Goal: Task Accomplishment & Management: Manage account settings

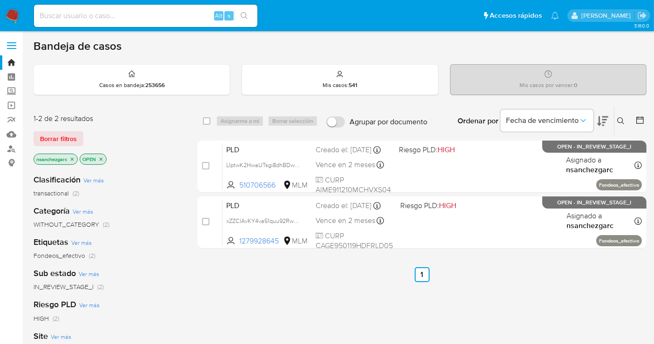
click at [615, 120] on button at bounding box center [621, 120] width 15 height 11
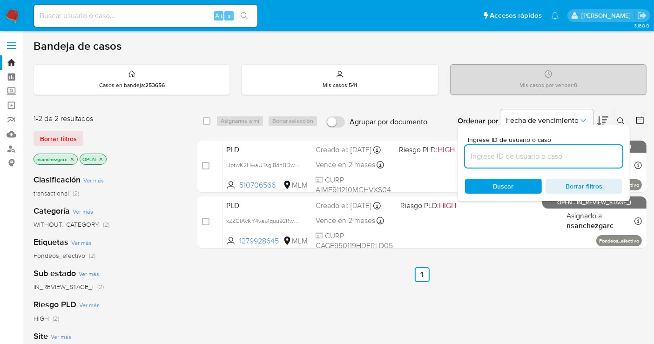
click at [518, 150] on input at bounding box center [543, 156] width 157 height 12
type input "1960866536"
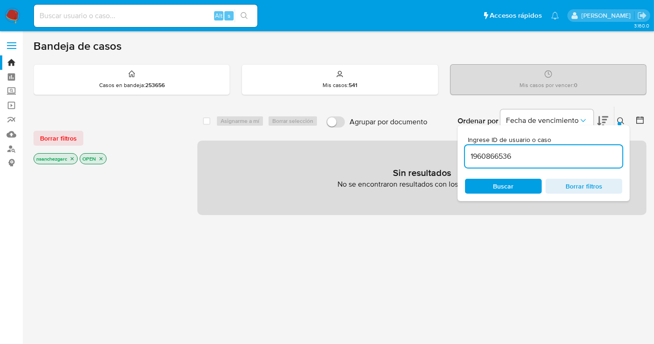
click at [73, 158] on icon "close-filter" at bounding box center [72, 158] width 3 height 3
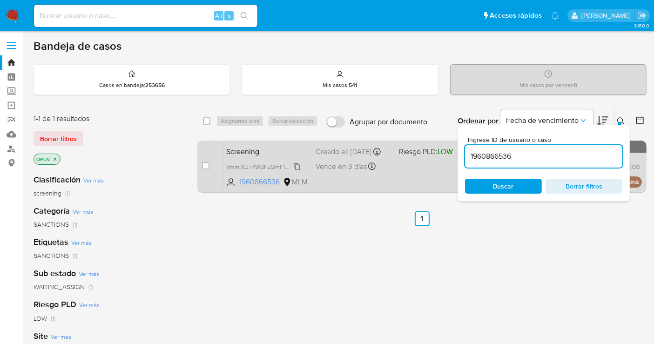
click at [298, 171] on span "VmmiXU7RWBFuQmF1QfnePWFl" at bounding box center [268, 166] width 84 height 10
click at [206, 166] on input "checkbox" at bounding box center [205, 165] width 7 height 7
checkbox input "true"
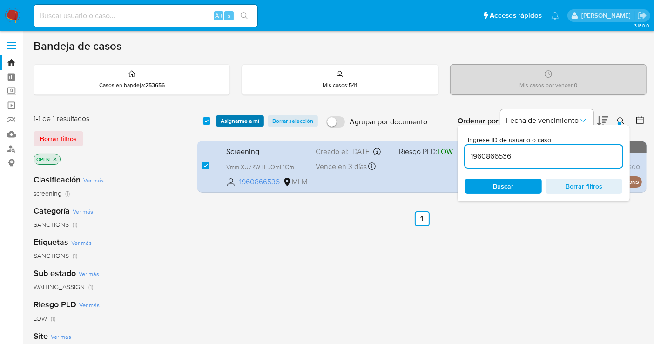
click at [233, 121] on span "Asignarme a mí" at bounding box center [240, 120] width 39 height 9
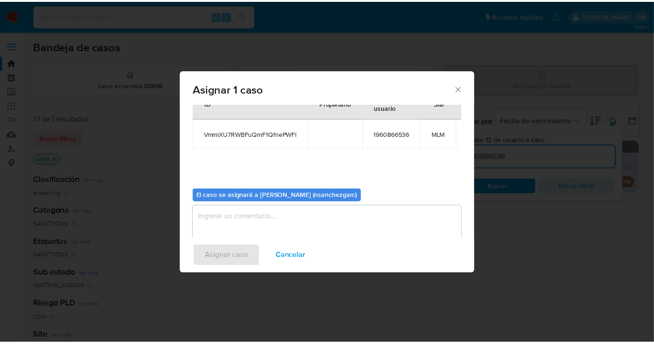
scroll to position [56, 0]
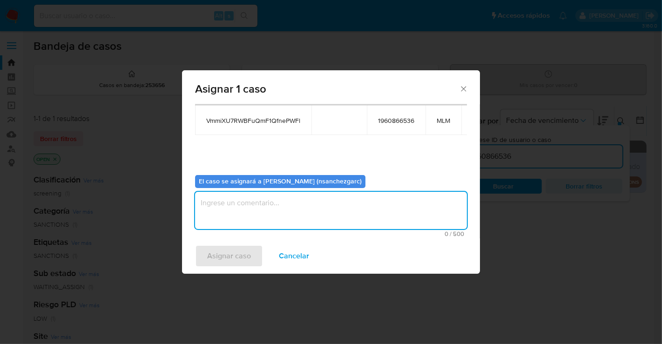
click at [218, 202] on textarea "assign-modal" at bounding box center [331, 210] width 272 height 37
type textarea "nesg"
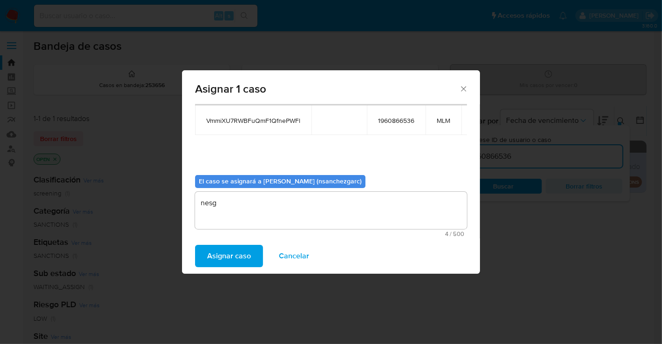
click at [230, 253] on span "Asignar caso" at bounding box center [229, 256] width 44 height 20
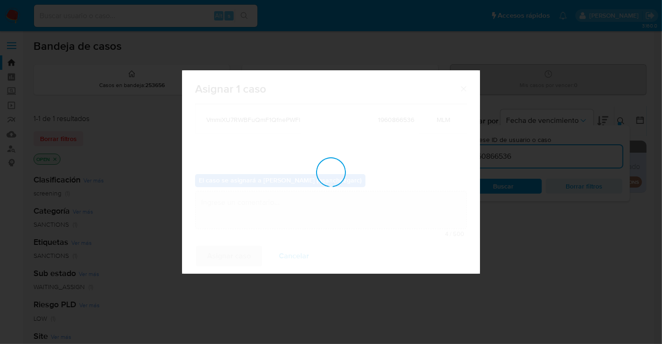
checkbox input "false"
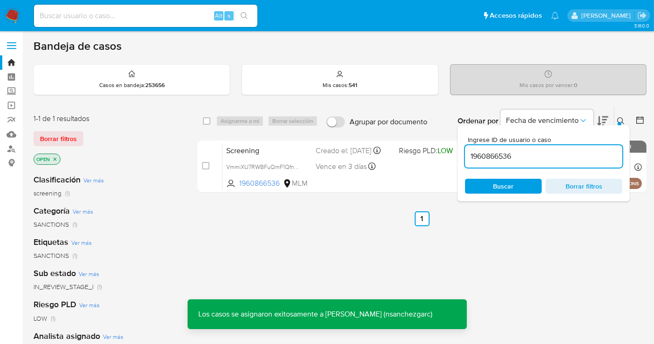
click at [612, 106] on div "select-all-cases-checkbox Asignarme a mí Borrar selección Agrupar por documento…" at bounding box center [421, 121] width 449 height 30
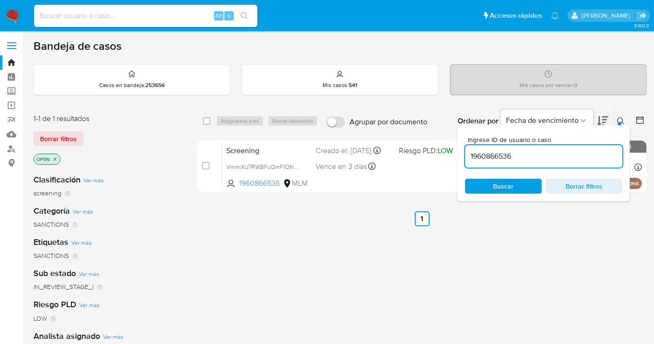
drag, startPoint x: 410, startPoint y: 298, endPoint x: 405, endPoint y: 296, distance: 4.8
click at [410, 297] on div "select-all-cases-checkbox Asignarme a mí Borrar selección Agrupar por documento…" at bounding box center [421, 317] width 449 height 422
click at [462, 267] on div "select-all-cases-checkbox Asignarme a mí Borrar selección Agrupar por documento…" at bounding box center [421, 317] width 449 height 422
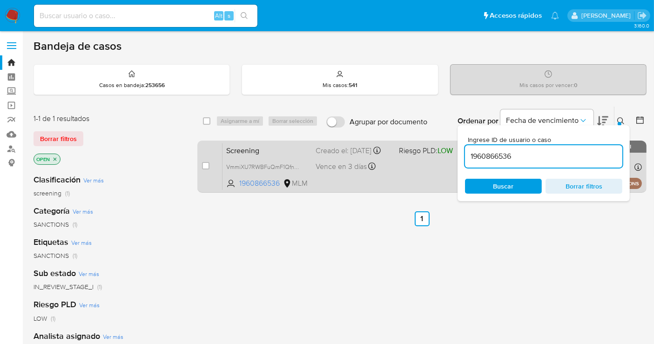
click at [336, 155] on div "Creado el: 19/09/2025 Creado el: 19/09/2025 15:02:08" at bounding box center [354, 151] width 76 height 10
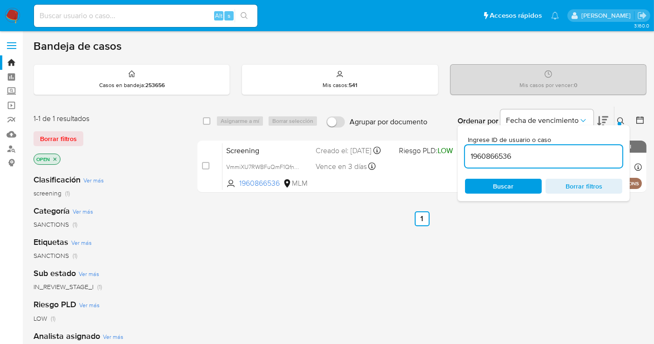
click at [16, 18] on img at bounding box center [13, 16] width 16 height 16
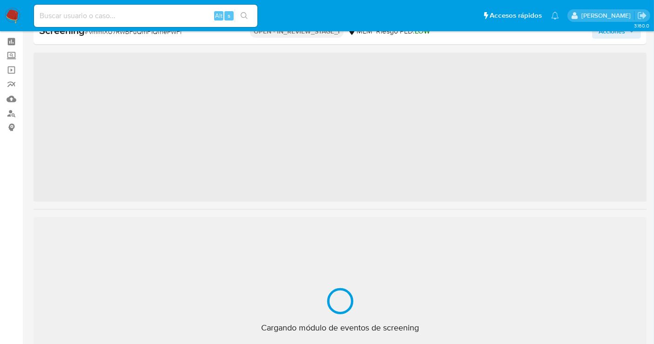
scroll to position [52, 0]
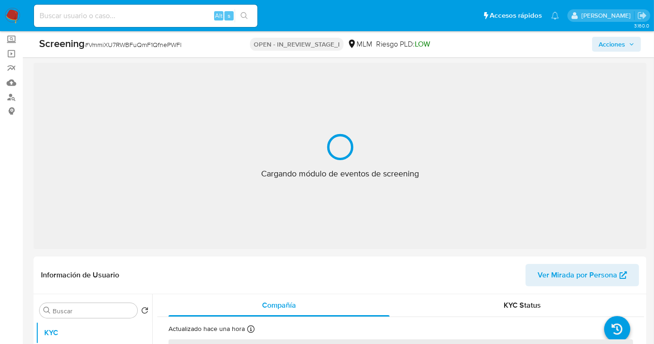
select select "10"
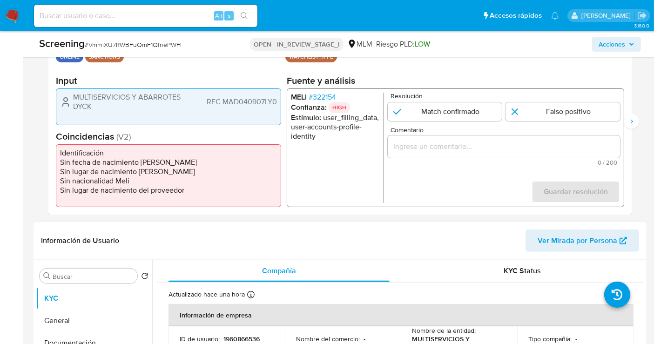
scroll to position [362, 0]
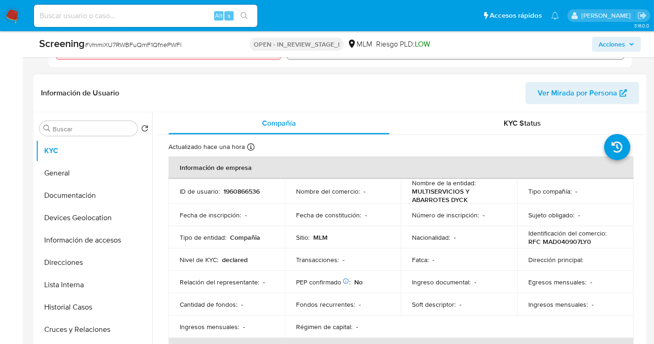
click at [243, 191] on p "1960866536" at bounding box center [241, 191] width 36 height 8
copy p "1960866536"
drag, startPoint x: 468, startPoint y: 196, endPoint x: 408, endPoint y: 194, distance: 60.1
click at [408, 194] on td "Nombre de la entidad : MULTISERVICIOS Y ABARROTES DYCK" at bounding box center [459, 191] width 116 height 25
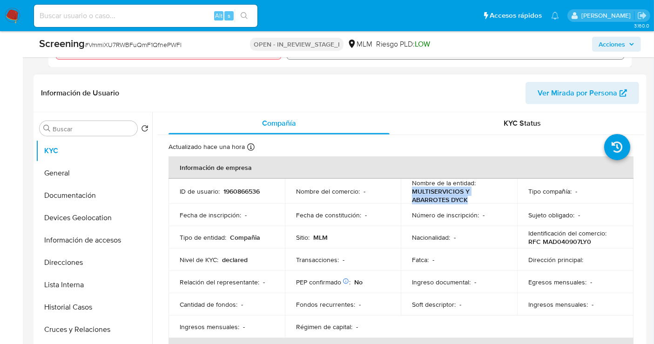
copy p "MULTISERVICIOS Y ABARROTES DYCK"
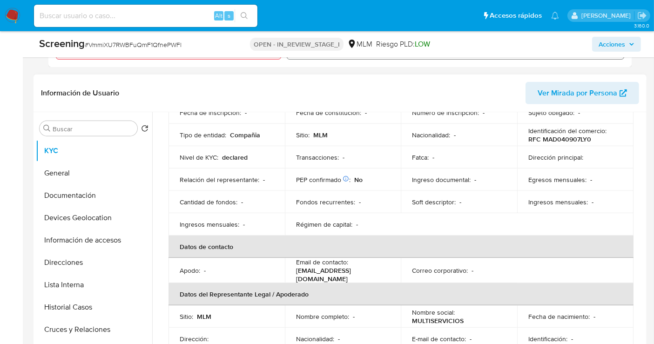
scroll to position [0, 0]
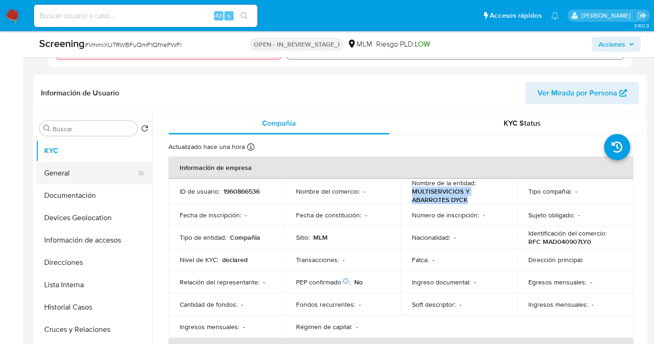
click at [61, 179] on button "General" at bounding box center [90, 173] width 109 height 22
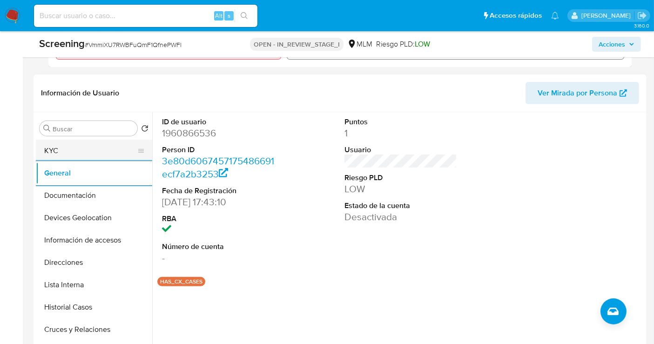
click at [68, 148] on button "KYC" at bounding box center [90, 151] width 109 height 22
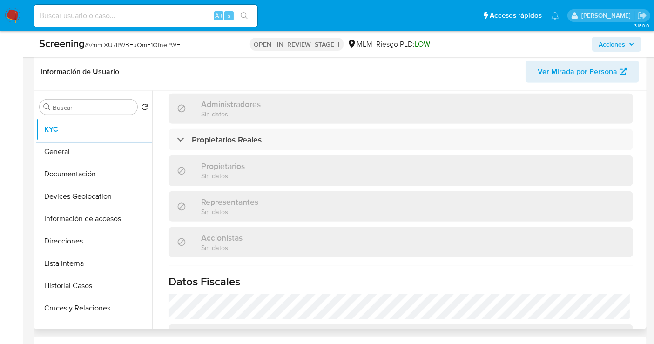
scroll to position [465, 0]
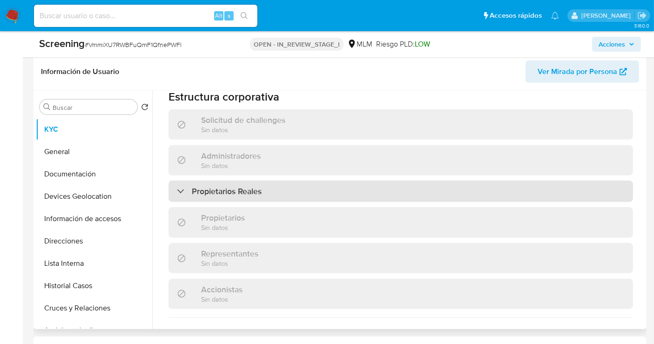
click at [256, 186] on h3 "Propietarios Reales" at bounding box center [227, 191] width 70 height 10
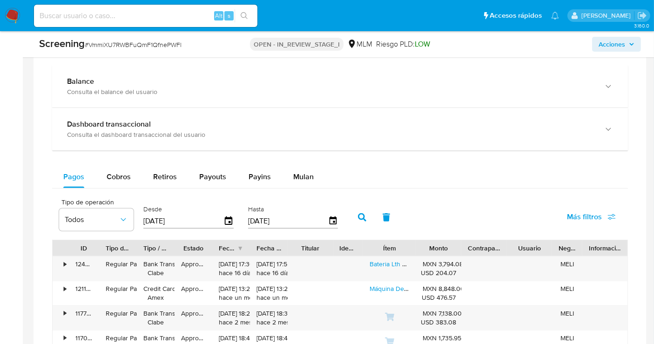
scroll to position [797, 0]
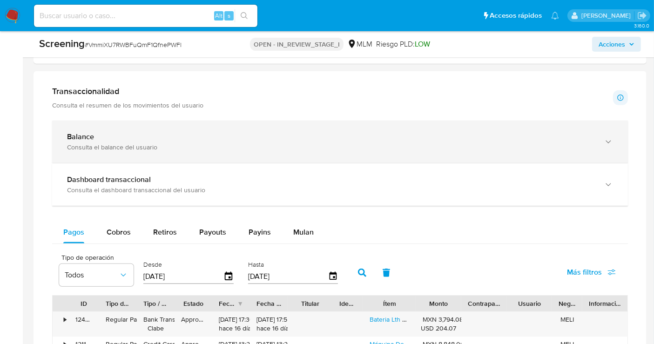
click at [90, 135] on b "Balance" at bounding box center [80, 136] width 27 height 11
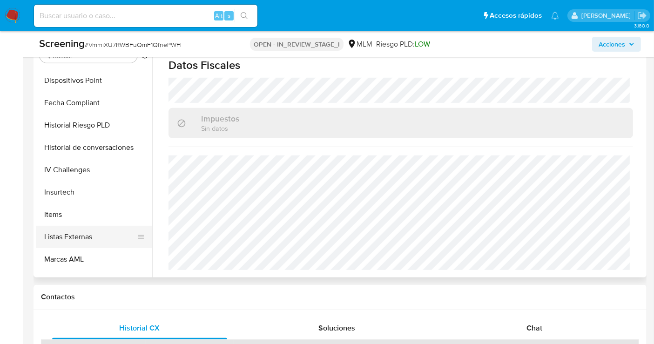
scroll to position [393, 0]
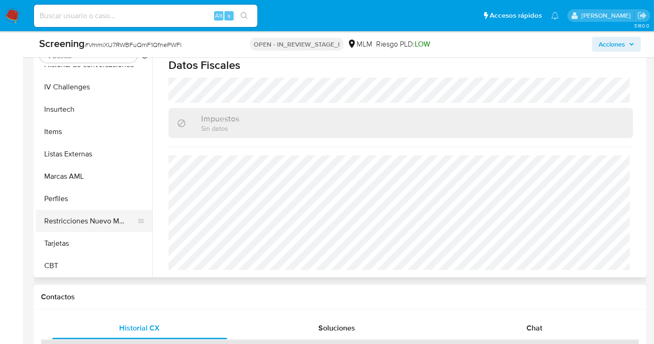
click at [112, 221] on button "Restricciones Nuevo Mundo" at bounding box center [90, 221] width 109 height 22
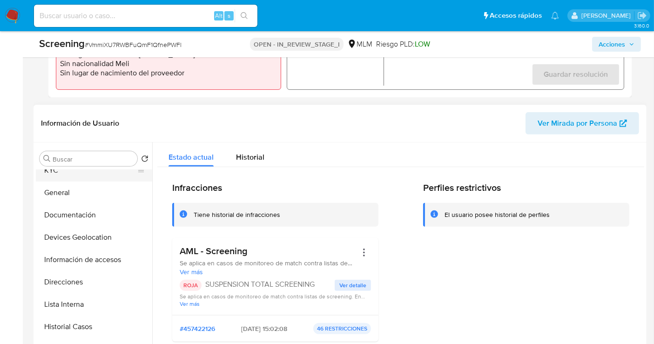
scroll to position [0, 0]
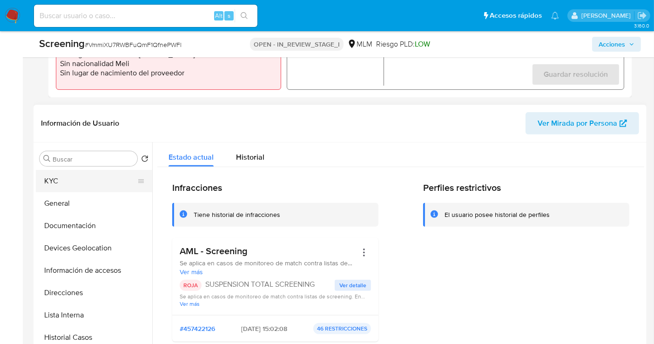
click at [61, 182] on button "KYC" at bounding box center [90, 181] width 109 height 22
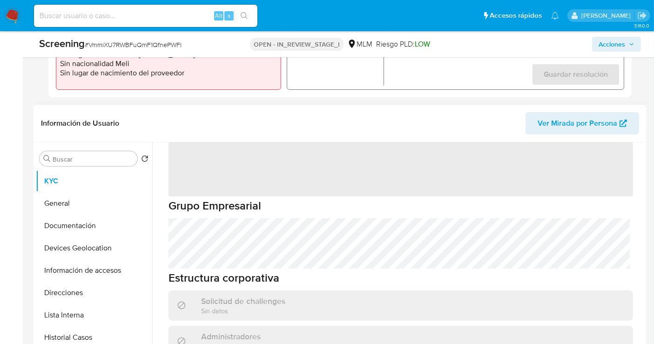
scroll to position [52, 0]
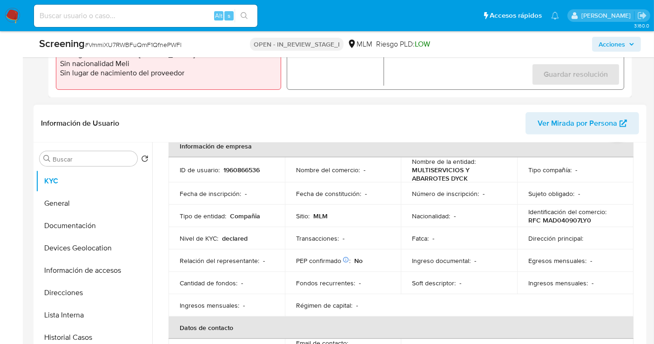
click at [558, 221] on p "RFC MAD040907LY0" at bounding box center [559, 220] width 63 height 8
copy p "MAD040907LY0"
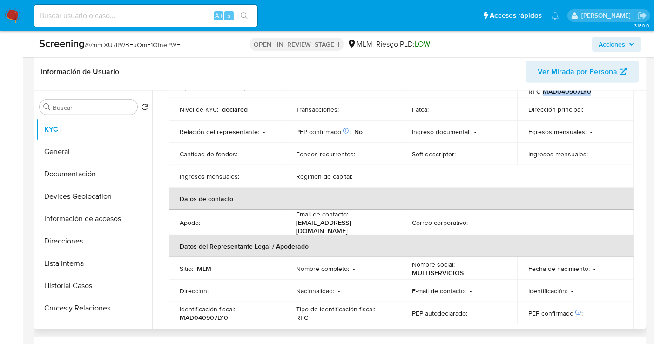
scroll to position [0, 0]
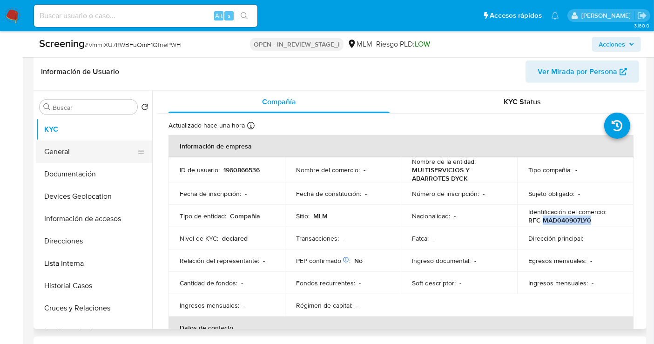
click at [60, 154] on button "General" at bounding box center [90, 152] width 109 height 22
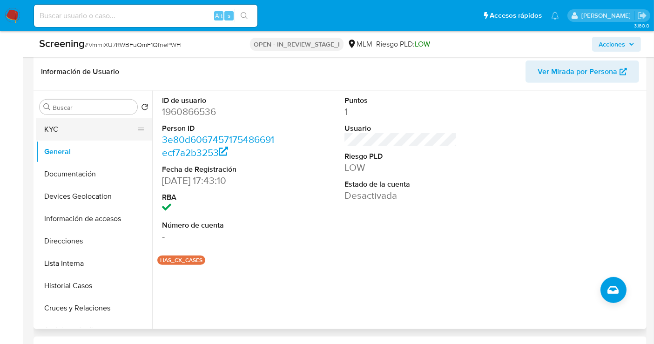
click at [62, 136] on button "KYC" at bounding box center [90, 129] width 109 height 22
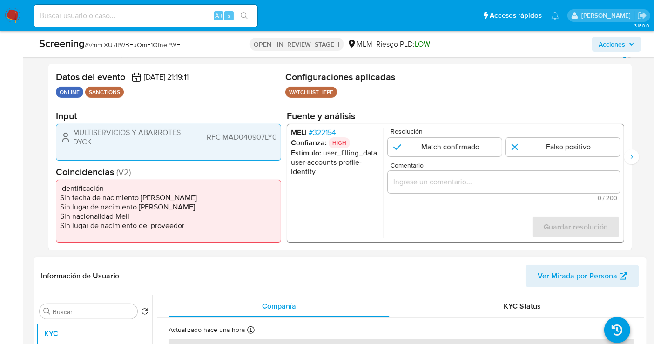
scroll to position [176, 0]
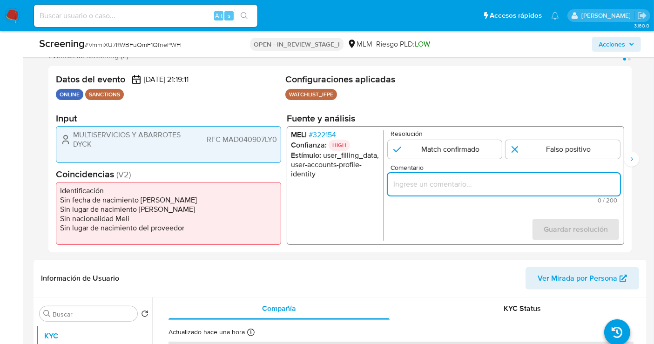
click at [420, 182] on input "Comentario" at bounding box center [504, 184] width 232 height 12
paste input "SE CONFIRMA COINCIDENCIA EN LISTA DE SANCIONES DENOMINADA IFPE LPB POR NOMBRE C…"
type input "SE CONFIRMA COINCIDENCIA EN LISTA DE SANCIONES DENOMINADA IFPE LPB POR NOMBRE C…"
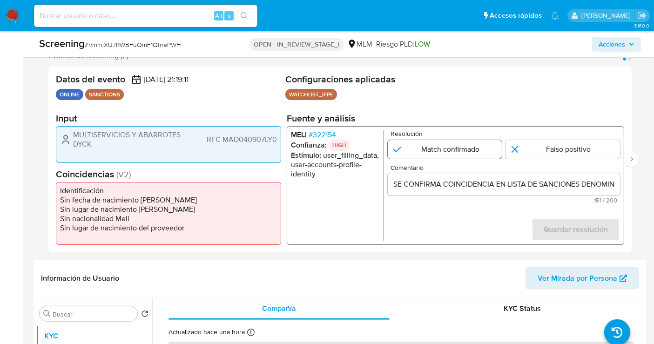
click at [453, 155] on input "1 de 2" at bounding box center [445, 149] width 114 height 19
radio input "true"
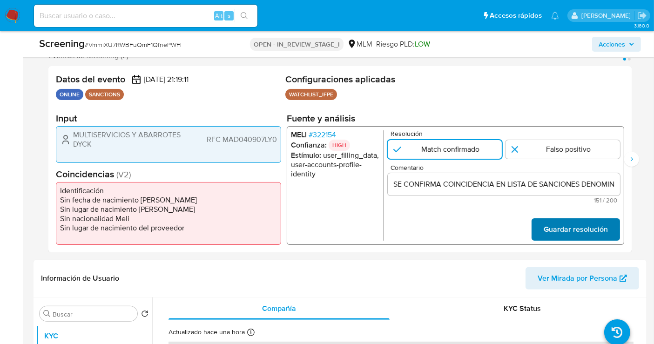
click at [562, 229] on span "Guardar resolución" at bounding box center [576, 229] width 64 height 20
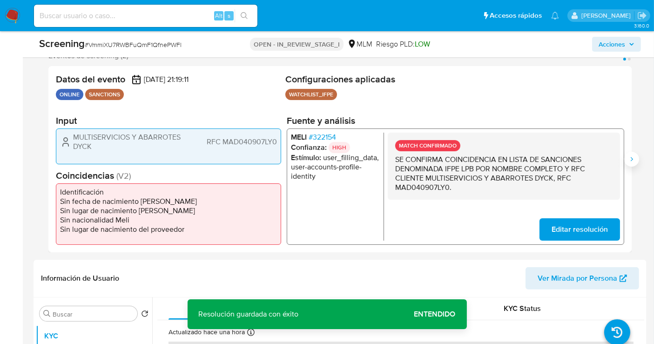
click at [635, 157] on button "Siguiente" at bounding box center [631, 159] width 15 height 15
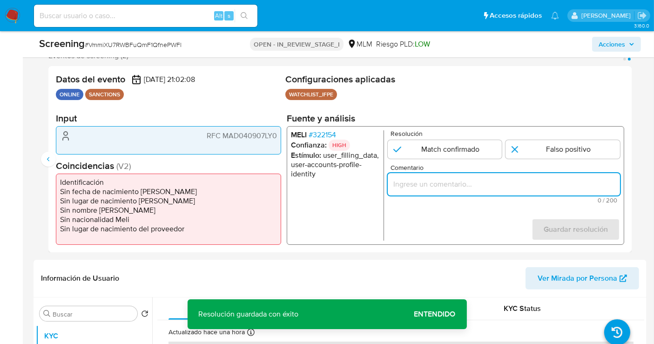
click at [442, 188] on input "Comentario" at bounding box center [504, 184] width 232 height 12
paste input "SE CONFIRMA COINCIDENCIA EN LISTA DE SANCIONES DENOMINADA IFPE LPB POR NOMBRE C…"
type input "SE CONFIRMA COINCIDENCIA EN LISTA DE SANCIONES DENOMINADA IFPE LPB POR NOMBRE C…"
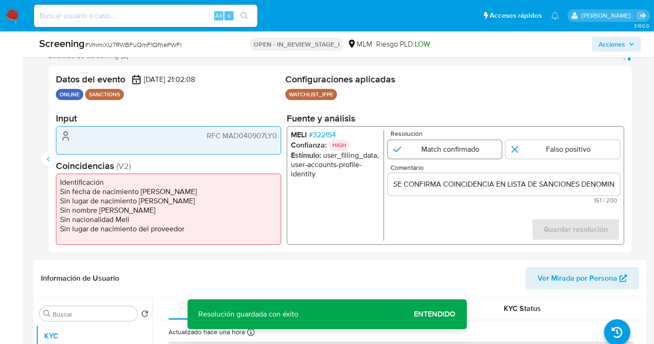
click at [454, 149] on input "2 de 2" at bounding box center [445, 149] width 114 height 19
radio input "true"
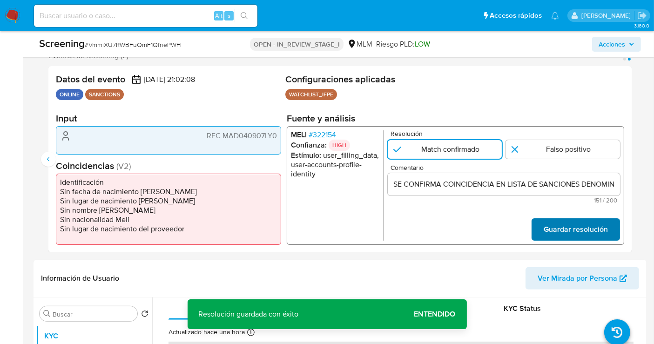
click at [571, 235] on span "Guardar resolución" at bounding box center [576, 229] width 64 height 20
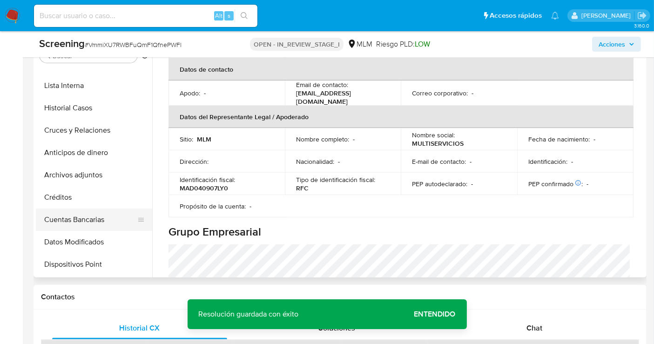
scroll to position [103, 0]
click at [72, 108] on button "Lista Interna" at bounding box center [90, 108] width 109 height 22
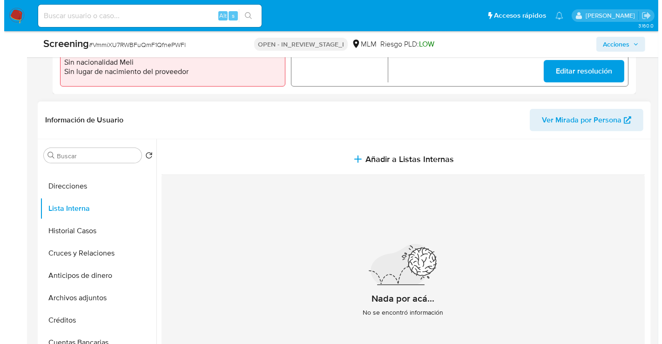
scroll to position [331, 0]
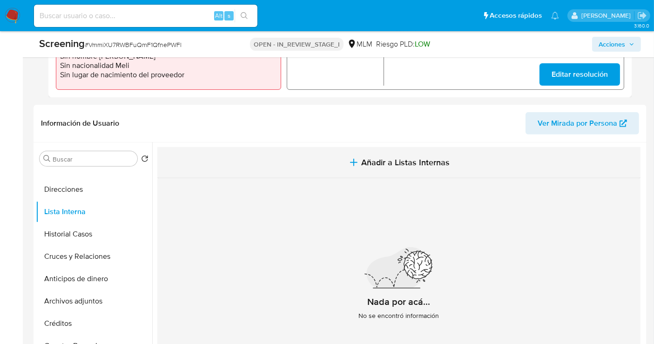
click at [381, 160] on span "Añadir a Listas Internas" at bounding box center [405, 162] width 88 height 10
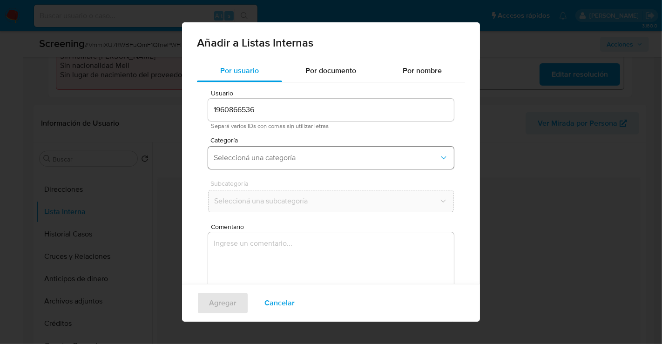
click at [256, 156] on span "Seleccioná una categoría" at bounding box center [326, 157] width 225 height 9
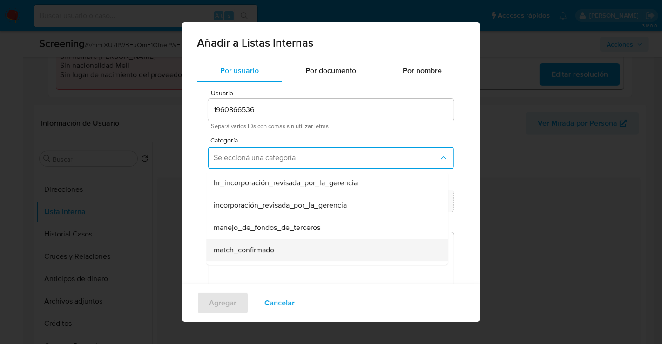
click at [247, 250] on span "match_confirmado" at bounding box center [244, 249] width 61 height 9
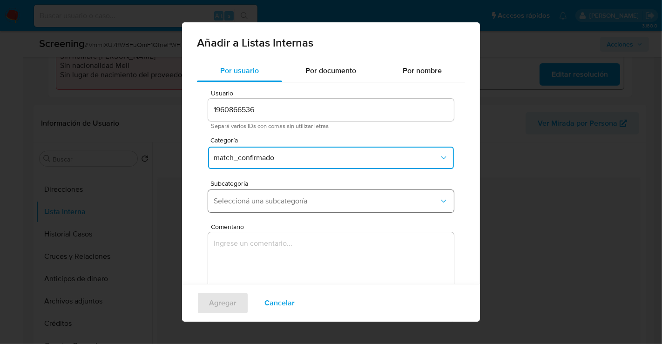
click at [242, 204] on span "Seleccioná una subcategoría" at bounding box center [326, 200] width 225 height 9
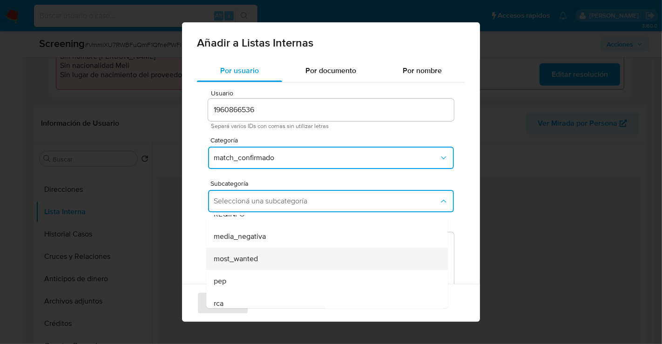
scroll to position [63, 0]
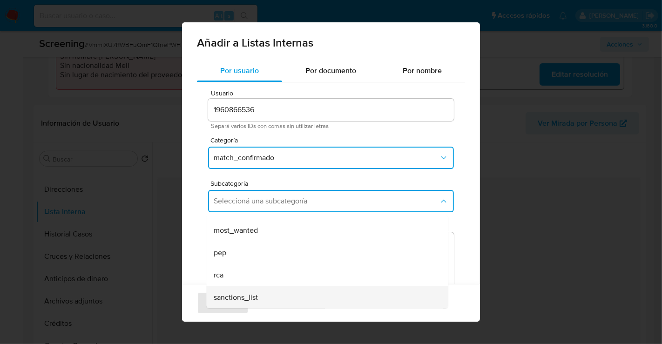
click at [239, 295] on span "sanctions_list" at bounding box center [236, 297] width 44 height 9
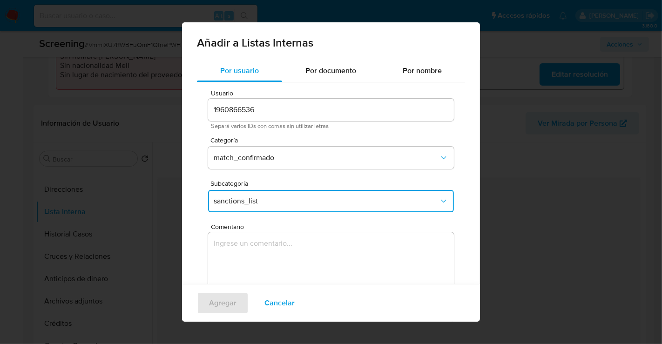
click at [254, 256] on textarea "Comentario" at bounding box center [331, 276] width 246 height 89
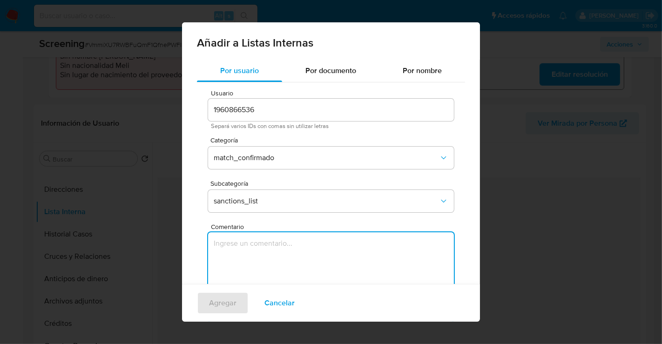
paste textarea "ALERTA DETONA POR SCREENING ONLINE, SE CONFIRMA COINCIDENCIA EN LISTA DE SANCIO…"
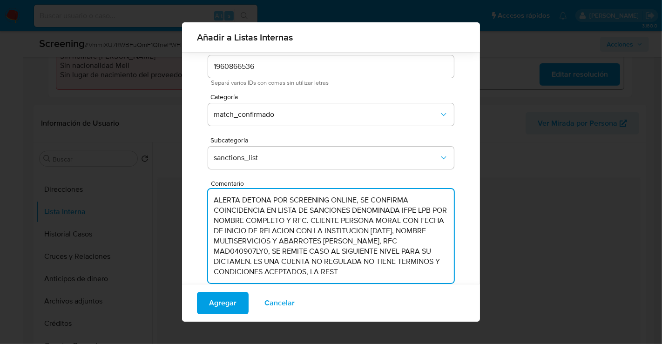
scroll to position [57, 0]
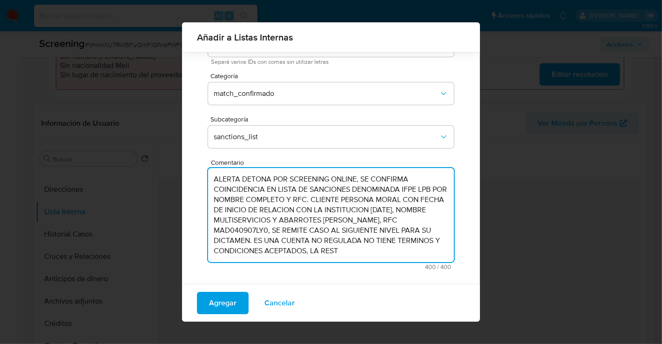
click at [341, 221] on textarea "ALERTA DETONA POR SCREENING ONLINE, SE CONFIRMA COINCIDENCIA EN LISTA DE SANCIO…" at bounding box center [331, 215] width 246 height 94
click at [339, 220] on textarea "ALERTA DETONA POR SCREENING ONLINE, SE CONFIRMA COINCIDENCIA EN LISTA DE SANCIO…" at bounding box center [331, 215] width 246 height 94
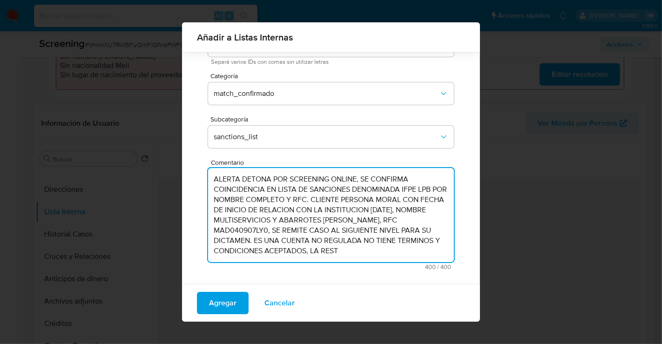
paste textarea "SE CONFIRMA COINCIDENCIA EN LISTA DE SANCIONES DENOMINADA IFPE LPB POR NOMBRE C…"
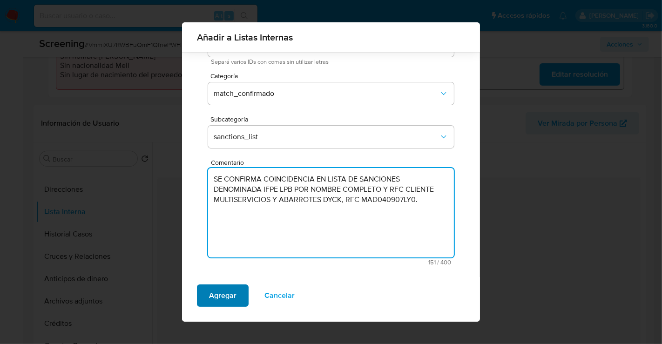
type textarea "SE CONFIRMA COINCIDENCIA EN LISTA DE SANCIONES DENOMINADA IFPE LPB POR NOMBRE C…"
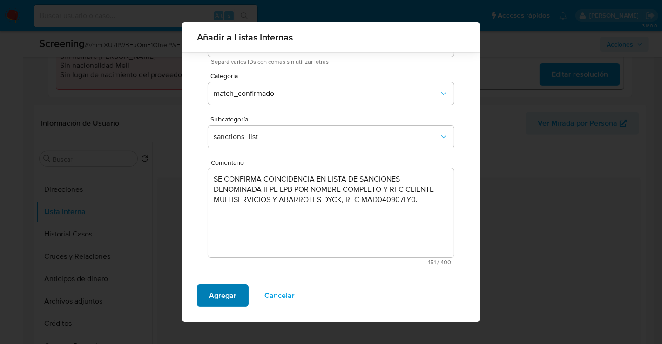
click at [226, 290] on span "Agregar" at bounding box center [222, 295] width 27 height 20
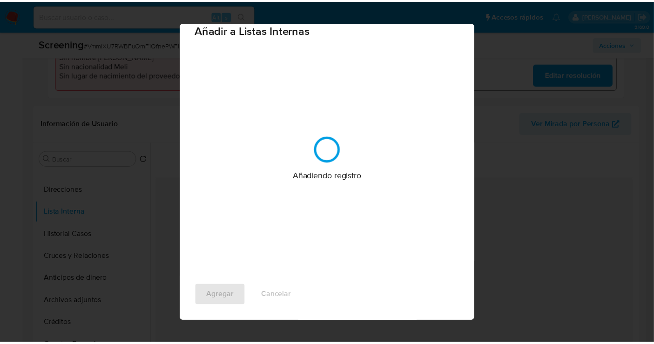
scroll to position [0, 0]
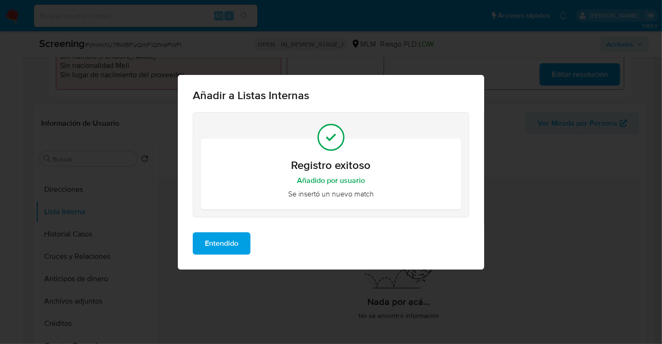
click at [230, 246] on span "Entendido" at bounding box center [222, 243] width 34 height 20
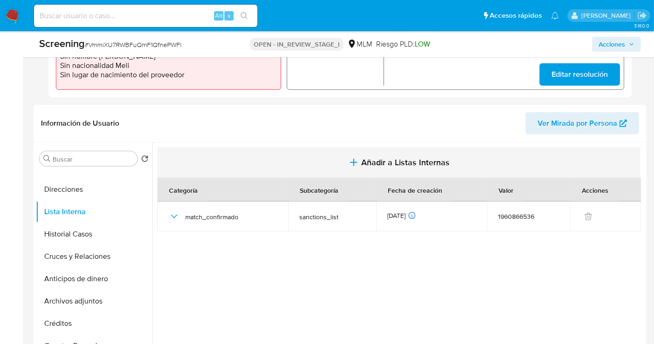
click at [368, 163] on span "Añadir a Listas Internas" at bounding box center [405, 162] width 88 height 10
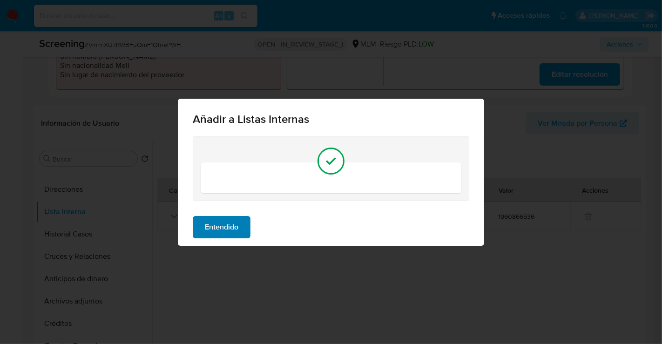
click at [228, 223] on span "Entendido" at bounding box center [222, 227] width 34 height 20
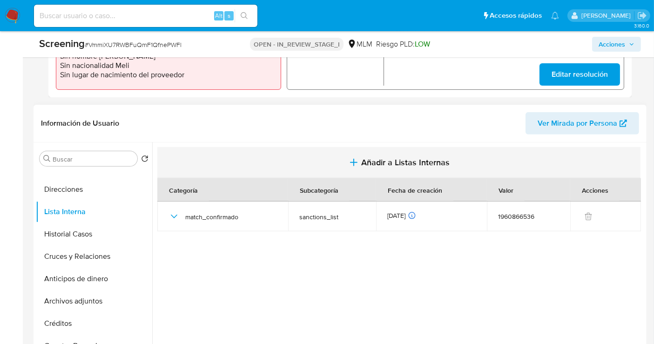
click at [367, 166] on span "Añadir a Listas Internas" at bounding box center [405, 162] width 88 height 10
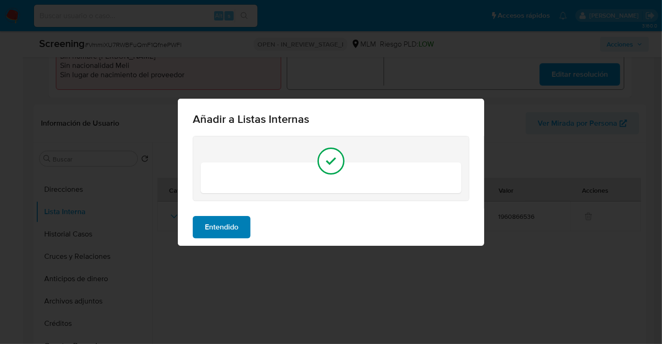
click at [223, 227] on span "Entendido" at bounding box center [222, 227] width 34 height 20
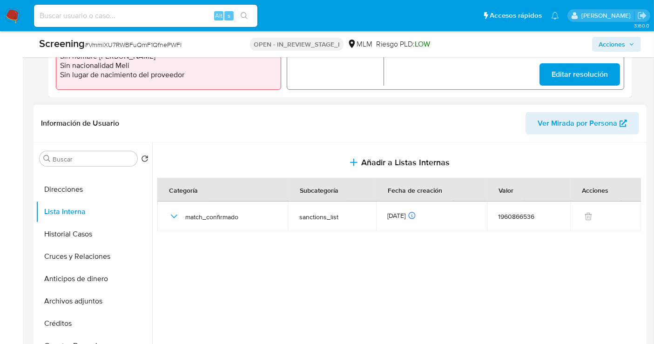
click at [226, 267] on div at bounding box center [398, 261] width 492 height 238
click at [67, 233] on button "Historial Casos" at bounding box center [90, 234] width 109 height 22
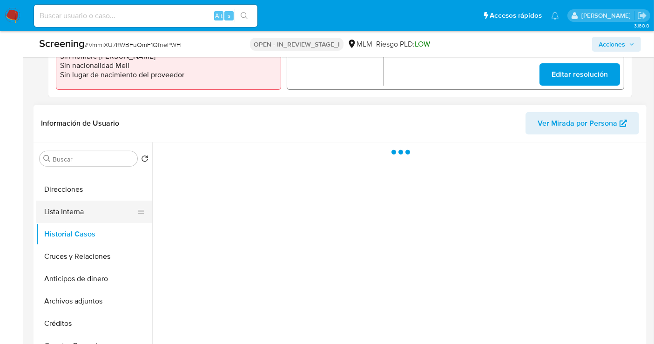
click at [79, 210] on button "Lista Interna" at bounding box center [90, 212] width 109 height 22
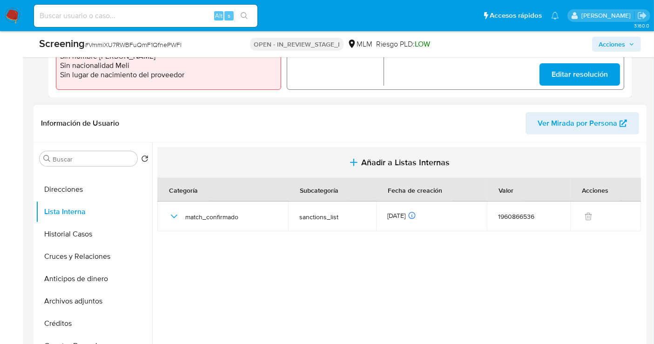
click at [370, 162] on span "Añadir a Listas Internas" at bounding box center [405, 162] width 88 height 10
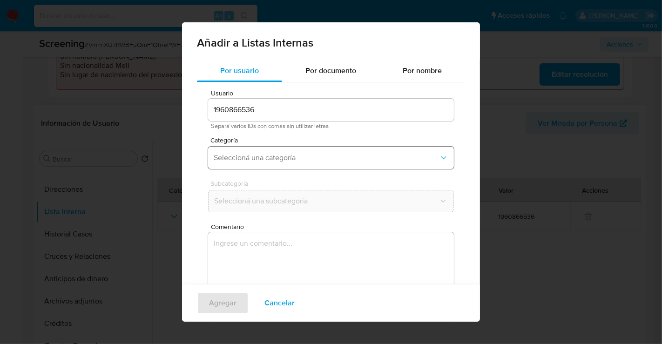
click at [249, 158] on span "Seleccioná una categoría" at bounding box center [326, 157] width 225 height 9
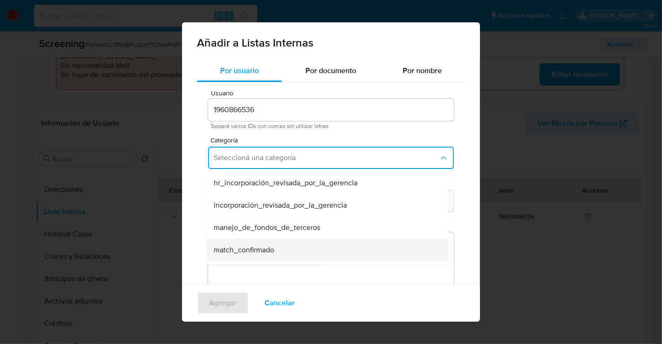
click at [242, 247] on span "match_confirmado" at bounding box center [244, 249] width 61 height 9
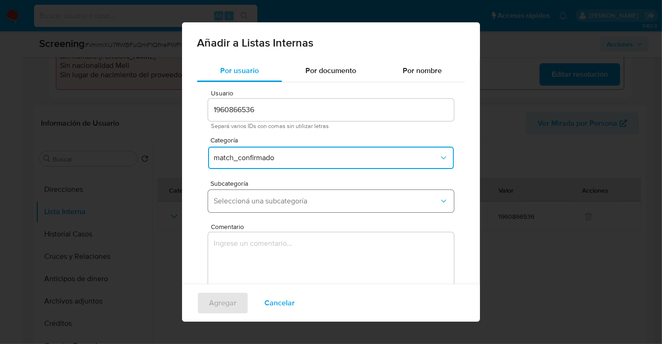
click at [240, 207] on button "Seleccioná una subcategoría" at bounding box center [331, 201] width 246 height 22
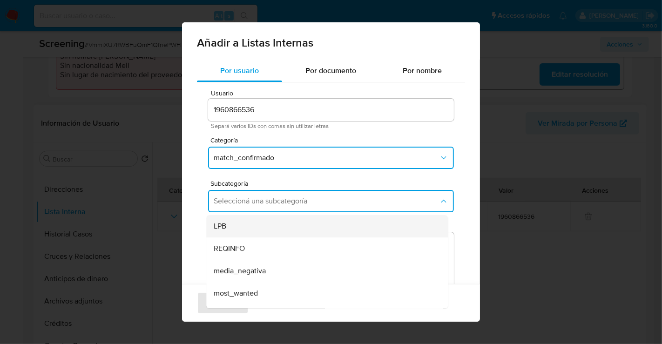
click at [233, 228] on div "LPB" at bounding box center [324, 226] width 221 height 22
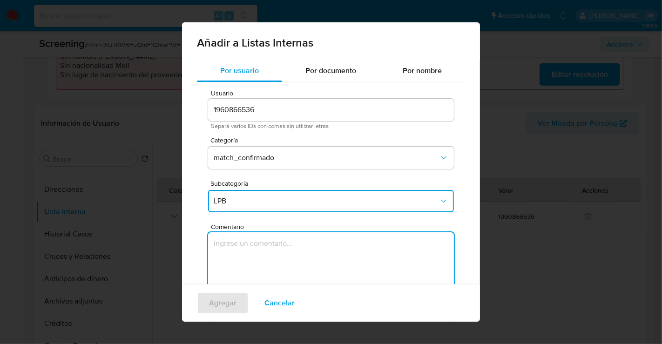
click at [248, 249] on textarea "Comentario" at bounding box center [331, 276] width 246 height 89
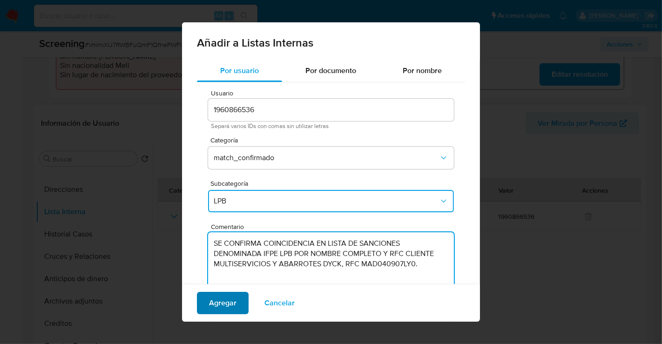
type textarea "SE CONFIRMA COINCIDENCIA EN LISTA DE SANCIONES DENOMINADA IFPE LPB POR NOMBRE C…"
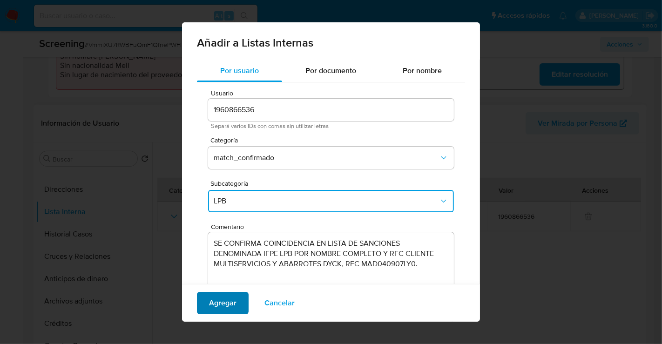
click at [231, 306] on span "Agregar" at bounding box center [222, 303] width 27 height 20
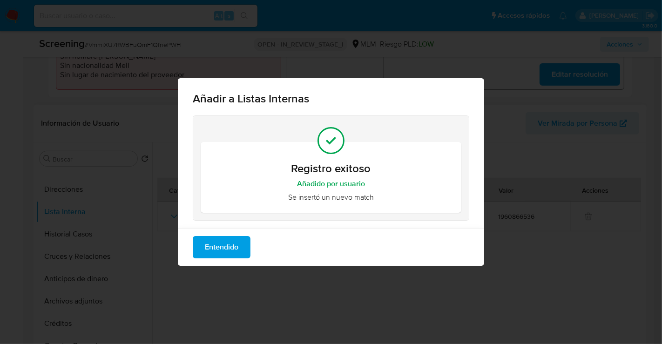
click at [217, 248] on span "Entendido" at bounding box center [222, 247] width 34 height 20
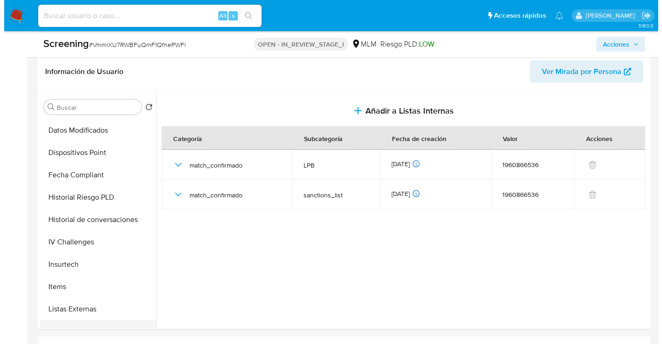
scroll to position [186, 0]
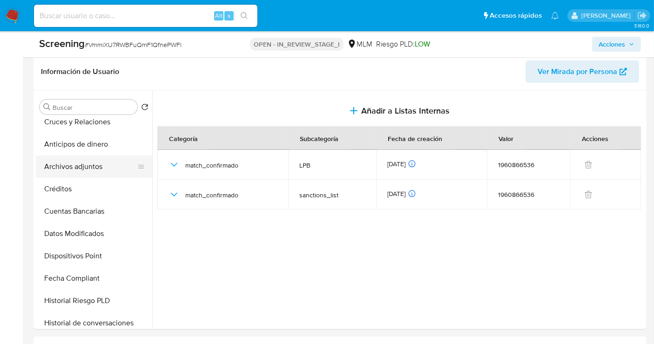
click at [66, 163] on button "Archivos adjuntos" at bounding box center [90, 166] width 109 height 22
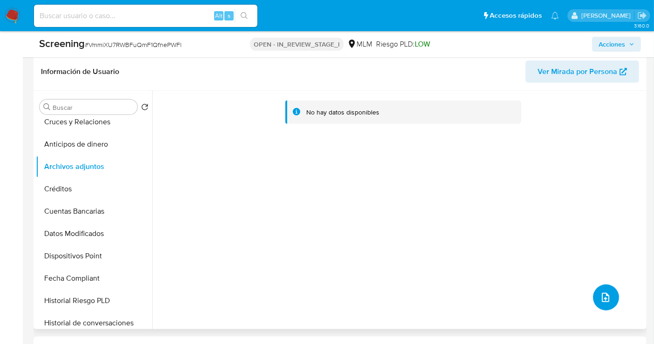
click at [605, 292] on icon "upload-file" at bounding box center [605, 297] width 11 height 11
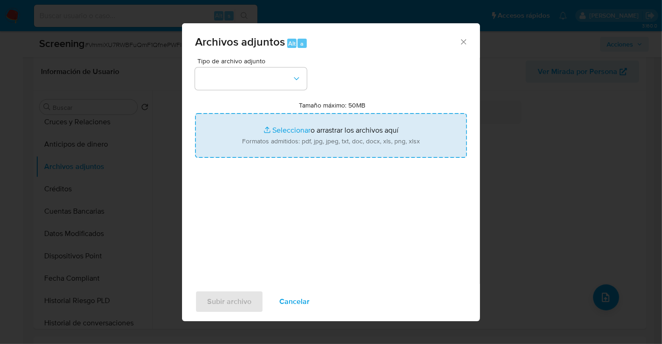
type input "C:\fakepath\1960866536_MULTISERVICIOS Y ABARROTES DYCK_SEP25.pdf"
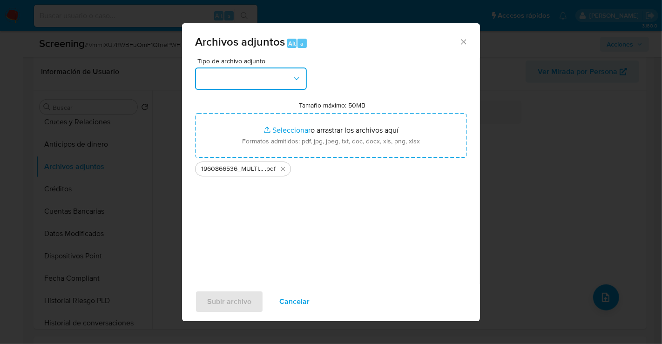
click at [230, 80] on button "button" at bounding box center [251, 78] width 112 height 22
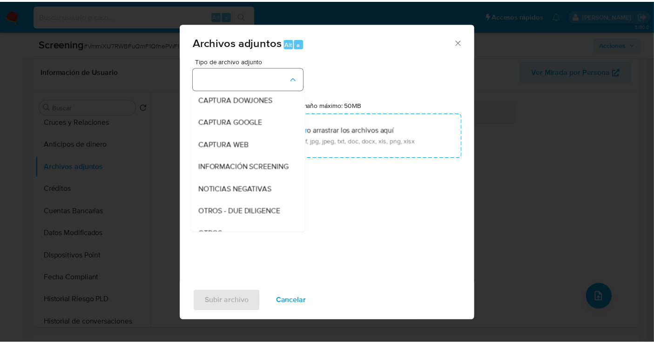
scroll to position [48, 0]
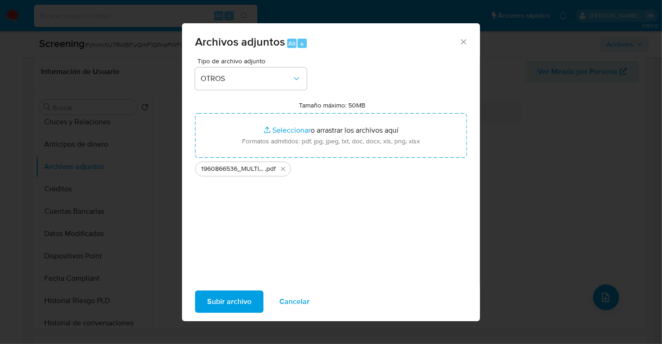
click at [235, 301] on span "Subir archivo" at bounding box center [229, 301] width 44 height 20
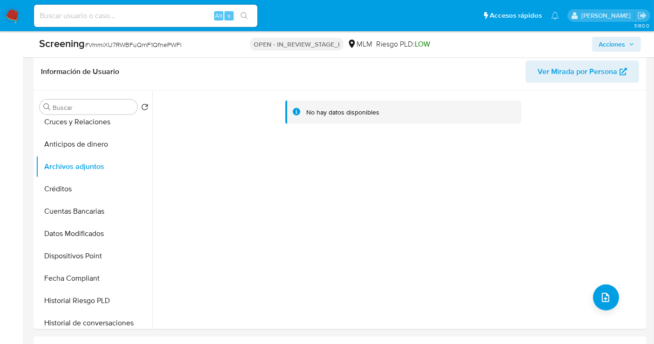
click at [604, 43] on span "Acciones" at bounding box center [612, 44] width 27 height 15
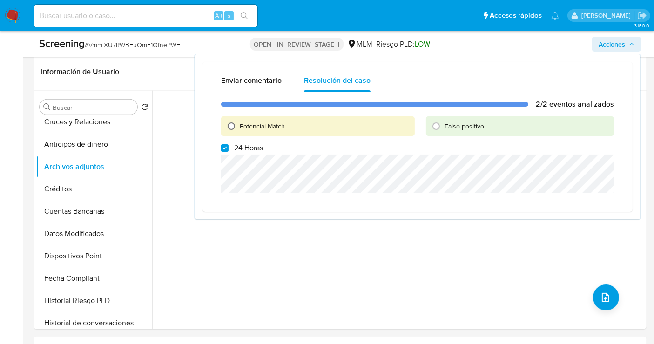
click at [229, 126] on input "Potencial Match" at bounding box center [231, 126] width 15 height 15
radio input "true"
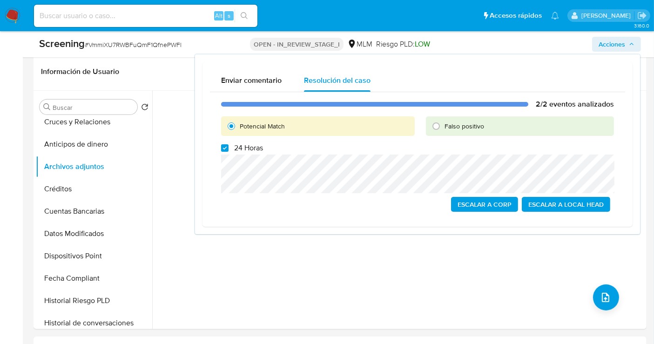
drag, startPoint x: 223, startPoint y: 147, endPoint x: 229, endPoint y: 151, distance: 7.0
click at [227, 150] on input "24 Horas" at bounding box center [224, 147] width 7 height 7
checkbox input "false"
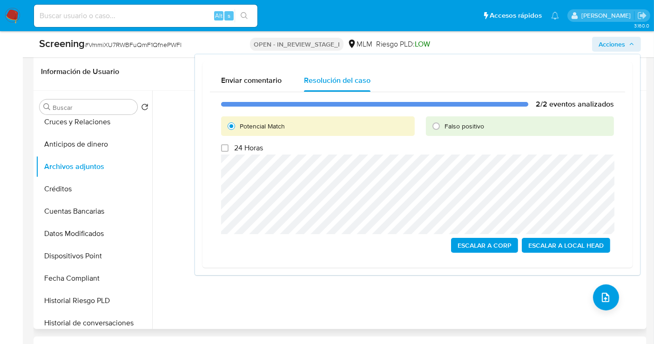
scroll to position [31, 0]
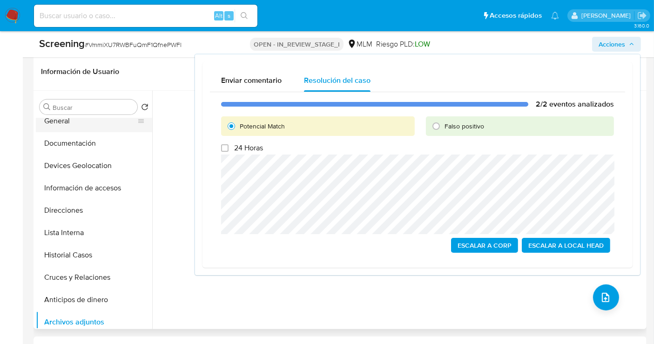
click at [60, 119] on button "General" at bounding box center [90, 121] width 109 height 22
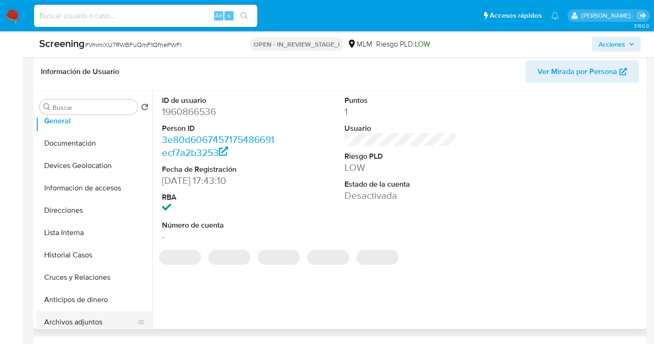
click at [73, 318] on button "Archivos adjuntos" at bounding box center [90, 322] width 109 height 22
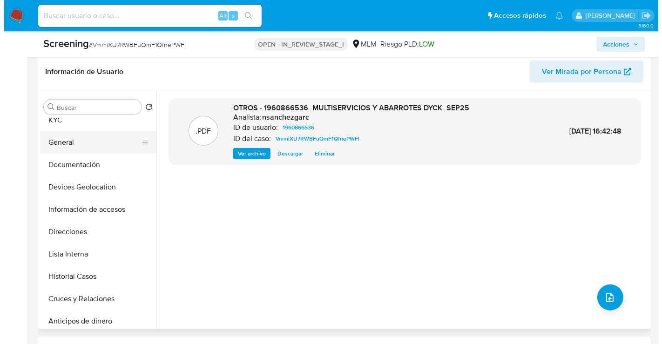
scroll to position [0, 0]
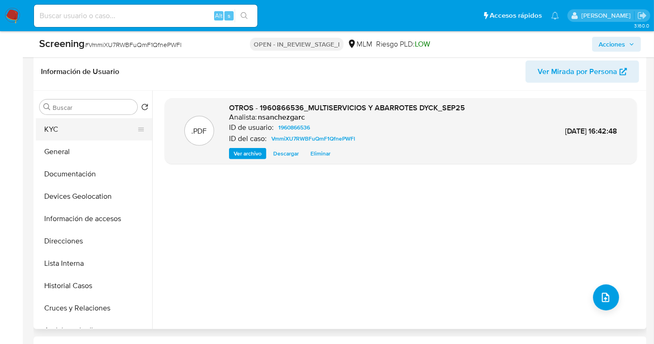
click at [64, 129] on button "KYC" at bounding box center [90, 129] width 109 height 22
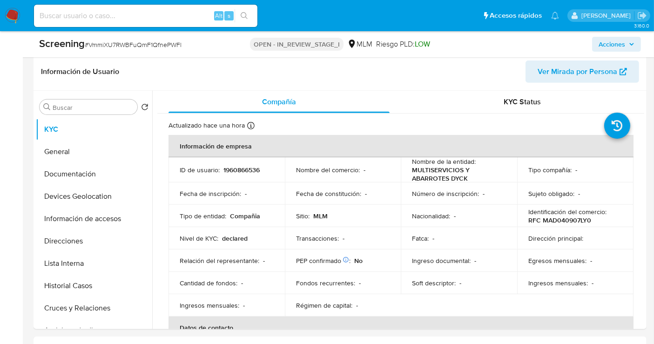
click at [621, 44] on span "Acciones" at bounding box center [612, 44] width 27 height 15
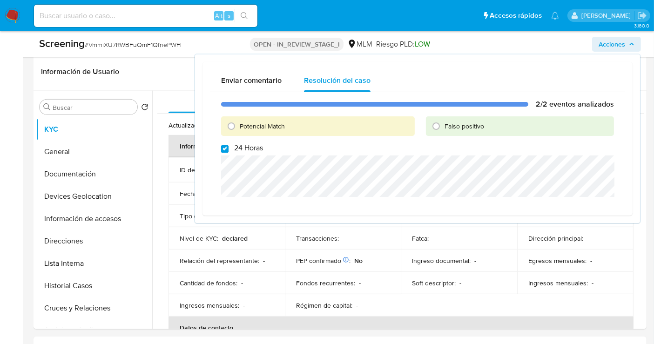
click at [223, 147] on input "24 Horas" at bounding box center [224, 148] width 7 height 7
checkbox input "false"
click at [233, 126] on input "Potencial Match" at bounding box center [231, 126] width 15 height 15
radio input "true"
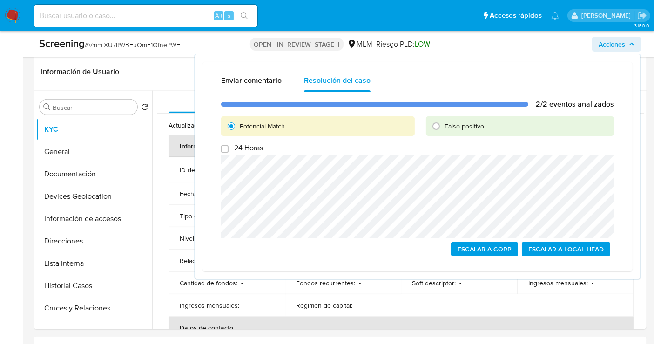
click at [565, 251] on span "Escalar a Local Head" at bounding box center [565, 248] width 75 height 13
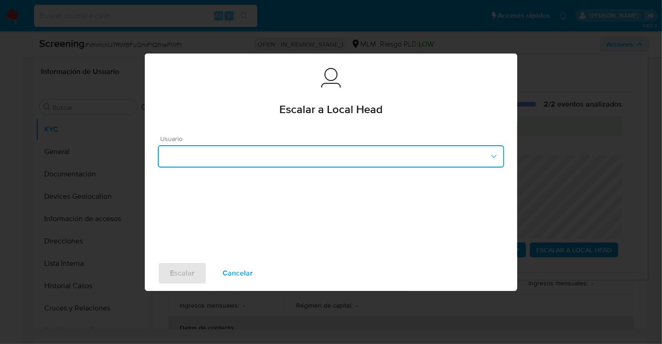
click at [209, 156] on button "button" at bounding box center [331, 156] width 346 height 22
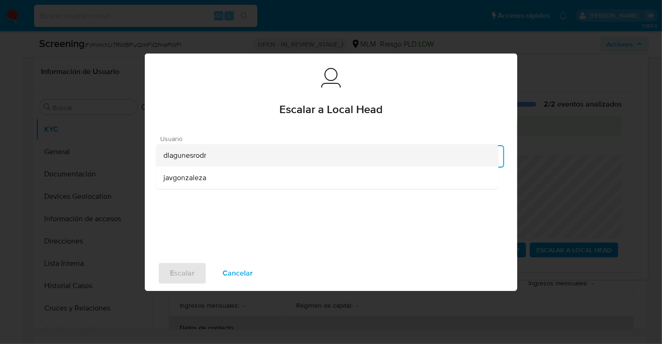
click at [183, 156] on span "dlagunesrodr" at bounding box center [184, 154] width 43 height 9
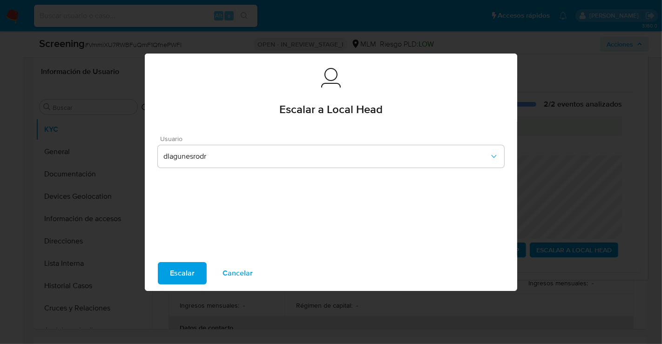
click at [182, 269] on span "Escalar" at bounding box center [182, 273] width 25 height 20
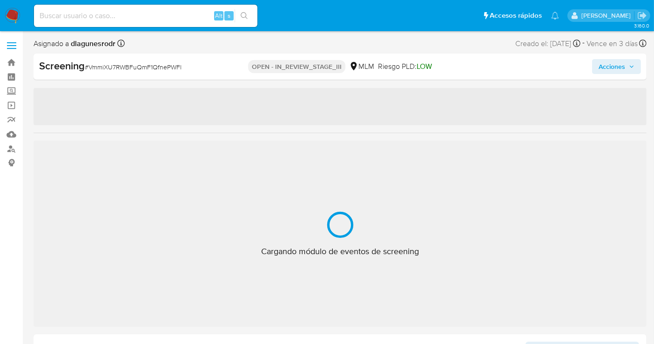
select select "10"
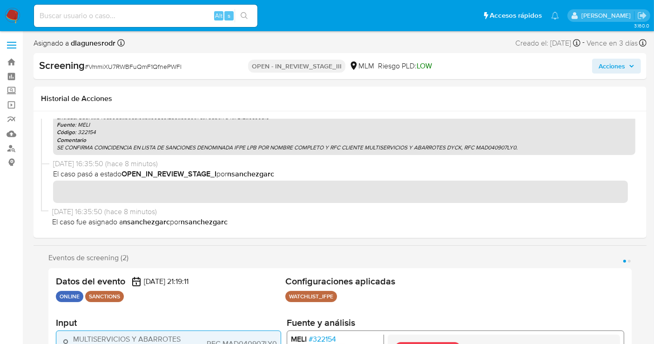
scroll to position [155, 0]
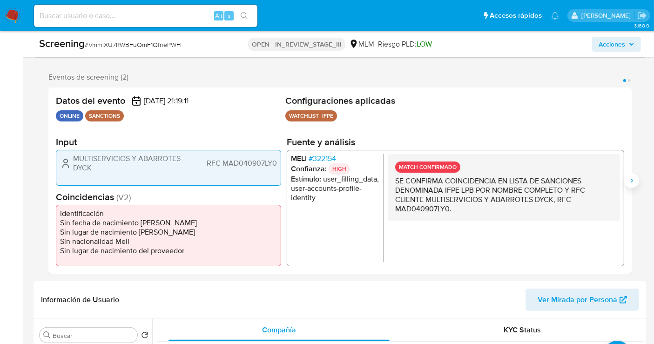
click at [633, 177] on icon "Siguiente" at bounding box center [631, 180] width 7 height 7
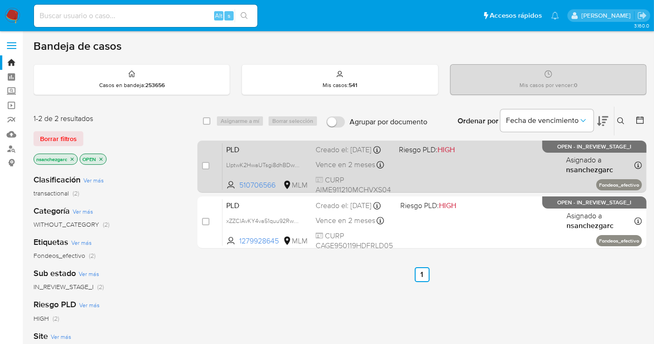
click at [339, 155] on div "Creado el: [DATE] Creado el: [DATE] 02:16:17" at bounding box center [354, 150] width 76 height 10
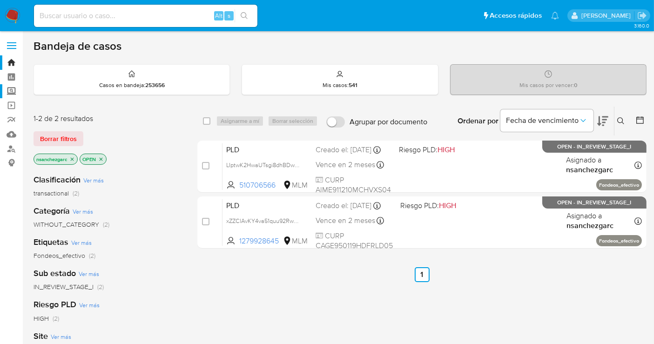
click at [13, 93] on label "Screening" at bounding box center [55, 91] width 111 height 14
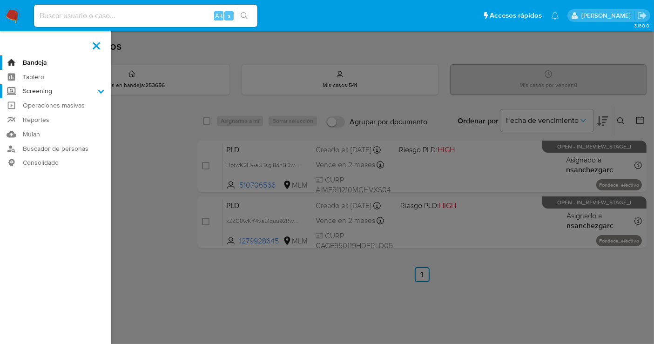
click at [0, 0] on input "Screening" at bounding box center [0, 0] width 0 height 0
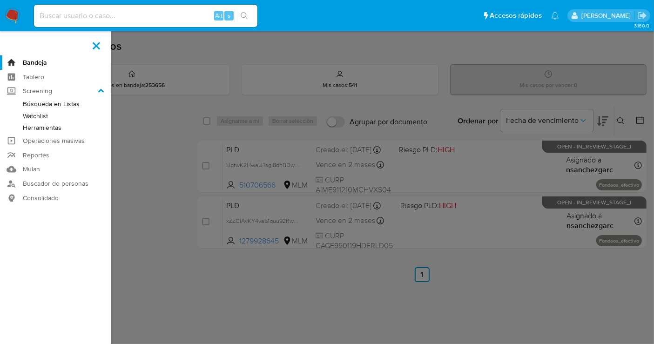
click at [34, 129] on link "Herramientas" at bounding box center [55, 128] width 111 height 12
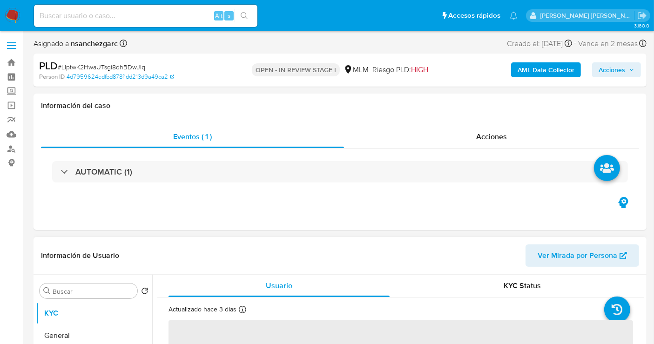
select select "10"
click at [59, 333] on button "General" at bounding box center [90, 335] width 109 height 22
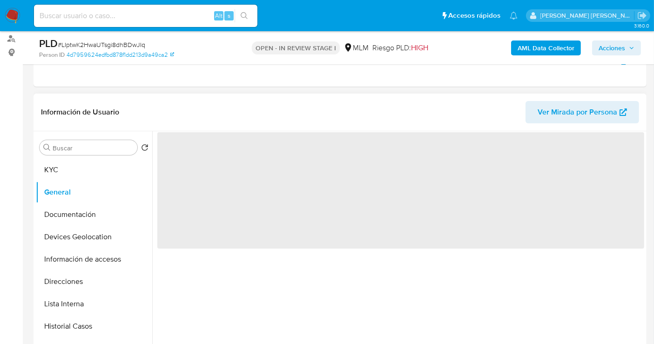
scroll to position [155, 0]
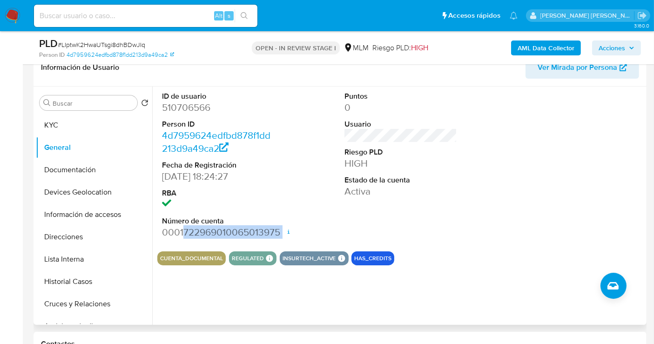
drag, startPoint x: 183, startPoint y: 232, endPoint x: 286, endPoint y: 239, distance: 103.1
click at [286, 239] on div "ID de usuario 510706566 Person ID 4d7959624edfbd878f1dd213d9a49ca2 Fecha de Reg…" at bounding box center [400, 165] width 487 height 157
copy dd "722969010065013975"
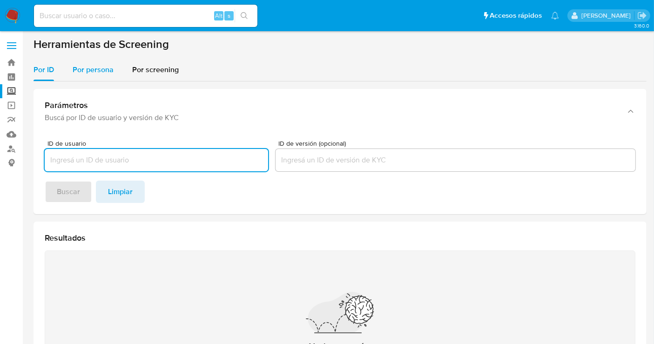
click at [90, 74] on span "Por persona" at bounding box center [93, 69] width 41 height 11
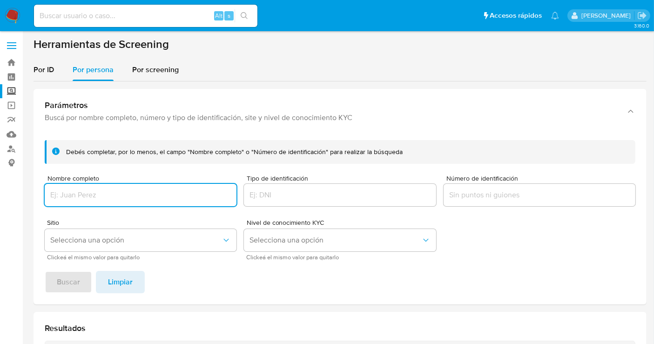
click at [84, 197] on input "Nombre completo" at bounding box center [141, 195] width 192 height 12
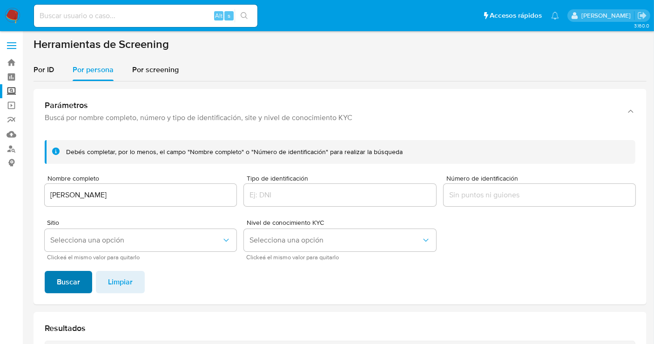
click at [64, 286] on span "Buscar" at bounding box center [68, 282] width 23 height 20
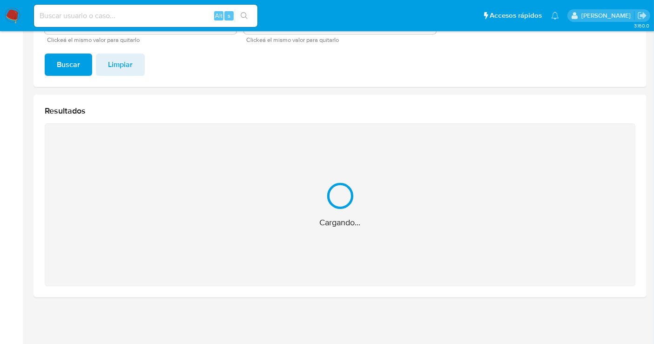
scroll to position [69, 0]
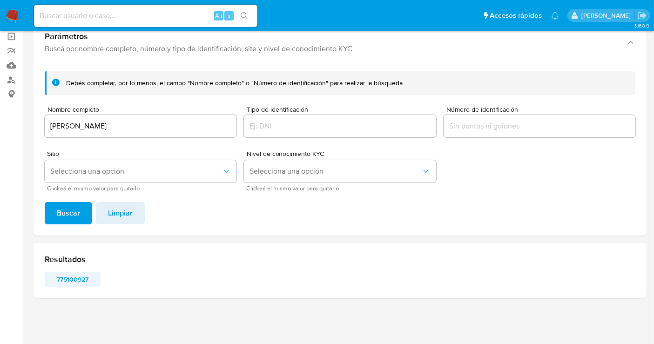
click at [75, 277] on span "775100927" at bounding box center [72, 279] width 43 height 13
click at [128, 117] on div "CARLOS GERARDO ORTEGA ARMENDARIZ" at bounding box center [141, 126] width 192 height 22
click at [126, 123] on input "CARLOS GERARDO ORTEGA ARMENDARIZ" at bounding box center [141, 126] width 192 height 12
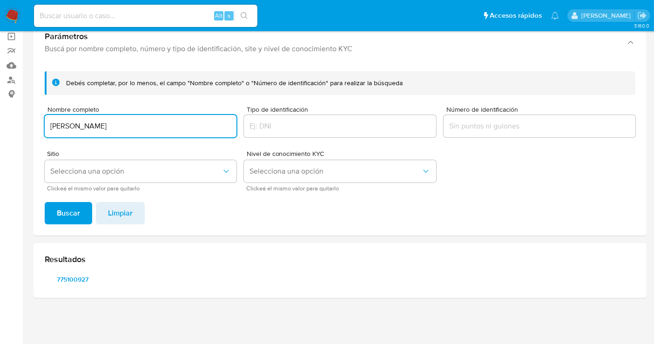
click at [126, 123] on input "CARLOS GERARDO ORTEGA ARMENDARIZ" at bounding box center [141, 126] width 192 height 12
type input "FERNANDO ISLAS LARA"
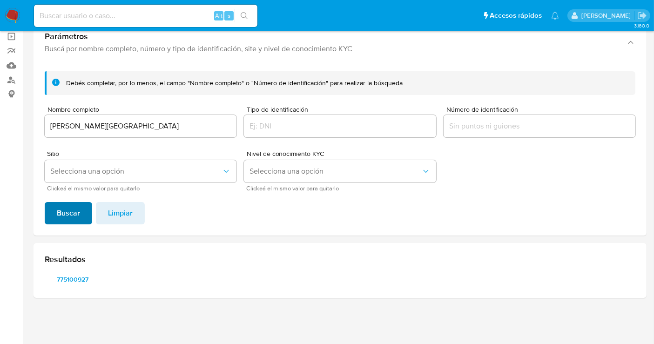
click at [73, 210] on span "Buscar" at bounding box center [68, 213] width 23 height 20
click at [72, 281] on span "131800705" at bounding box center [72, 279] width 43 height 13
click at [140, 276] on span "270827725" at bounding box center [132, 279] width 43 height 13
click at [189, 278] on span "777794137" at bounding box center [191, 279] width 43 height 13
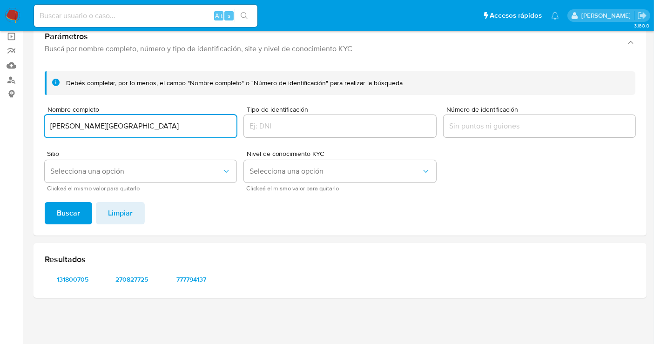
click at [87, 128] on input "FERNANDO ISLAS LARA" at bounding box center [141, 126] width 192 height 12
type input "ELIZABETH MARTINEZ LOZANO"
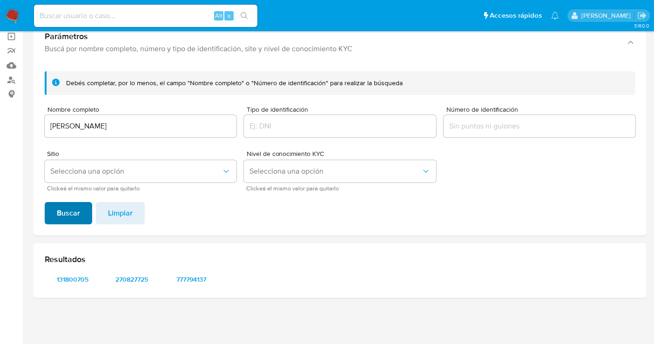
click at [74, 203] on span "Buscar" at bounding box center [68, 213] width 23 height 20
click at [57, 276] on span "199548099" at bounding box center [72, 279] width 43 height 13
click at [137, 278] on span "2057681896" at bounding box center [132, 279] width 43 height 13
click at [198, 276] on span "711978422" at bounding box center [191, 279] width 43 height 13
click at [67, 19] on input at bounding box center [145, 16] width 223 height 12
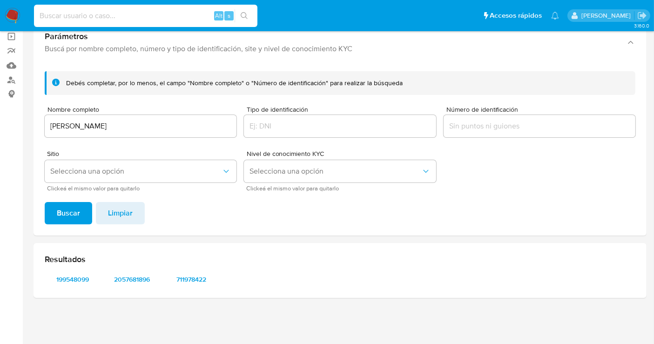
paste input "131800705"
type input "131800705"
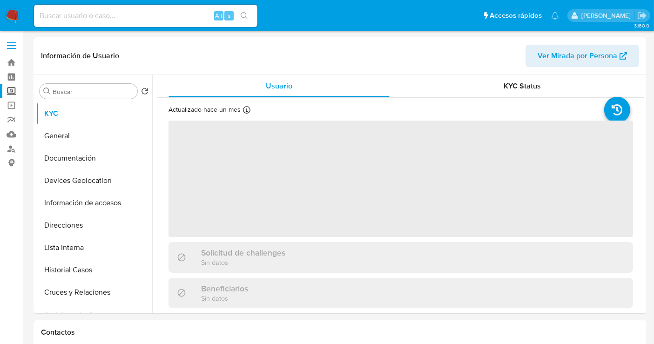
select select "10"
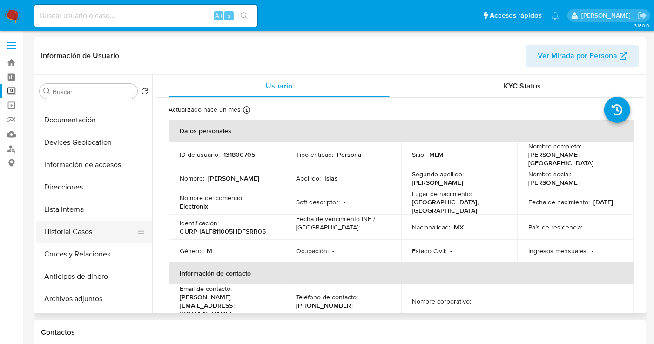
scroll to position [52, 0]
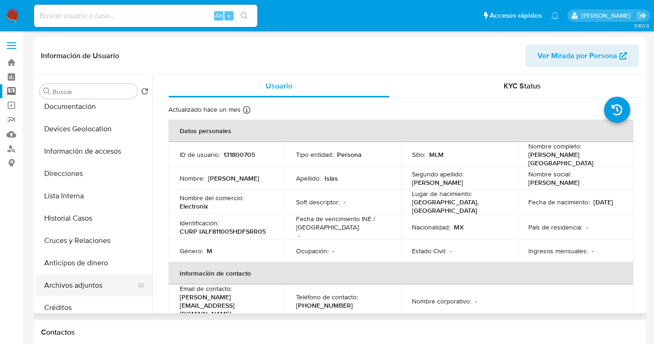
click at [73, 284] on button "Archivos adjuntos" at bounding box center [90, 285] width 109 height 22
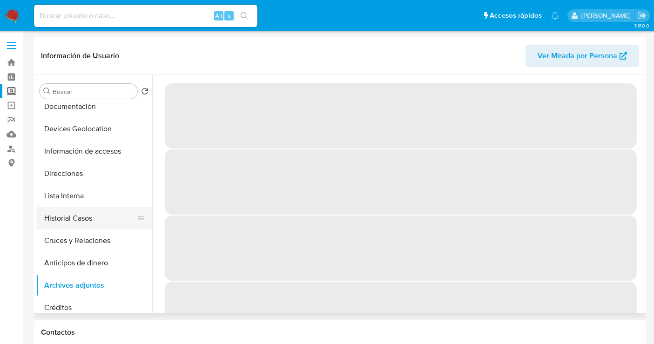
click at [64, 214] on button "Historial Casos" at bounding box center [90, 218] width 109 height 22
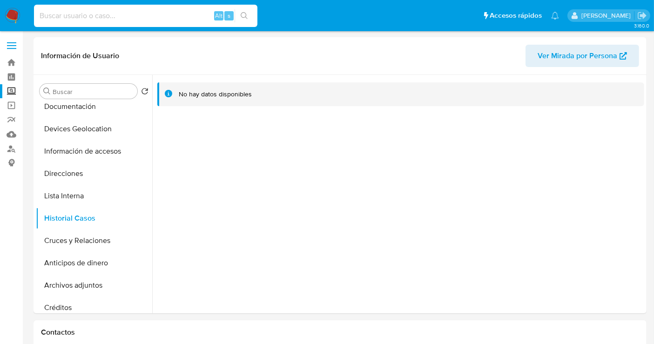
click at [90, 20] on input at bounding box center [145, 16] width 223 height 12
paste input "VmmiXU7RWBFuQmF1QfnePWFl"
type input "VmmiXU7RWBFuQmF1QfnePWFl"
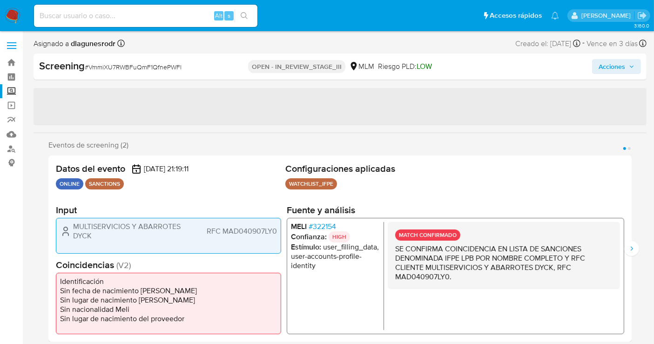
select select "10"
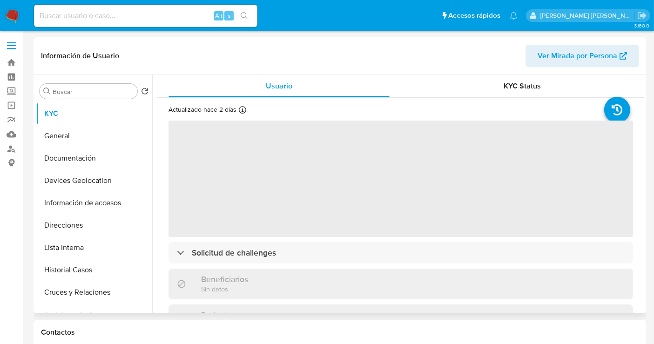
select select "10"
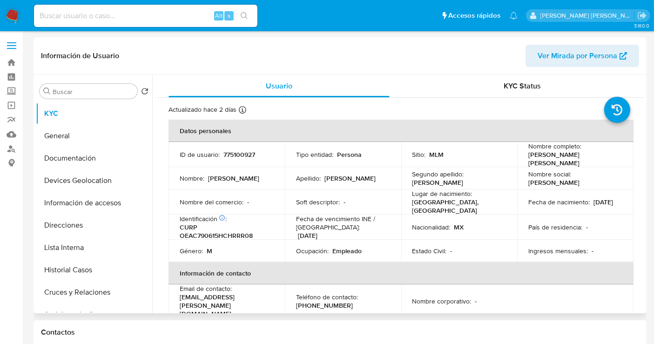
click at [239, 155] on p "775100927" at bounding box center [239, 154] width 32 height 8
copy p "775100927"
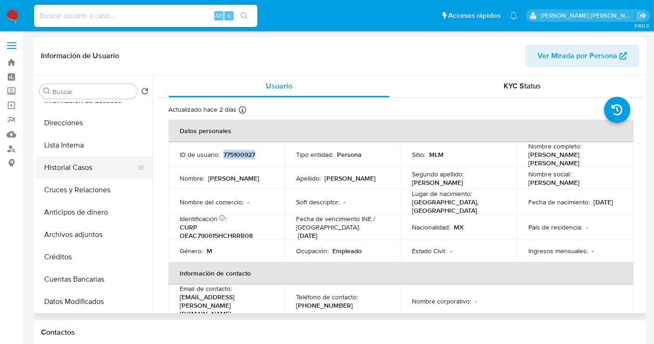
scroll to position [103, 0]
click at [84, 240] on button "Archivos adjuntos" at bounding box center [90, 233] width 109 height 22
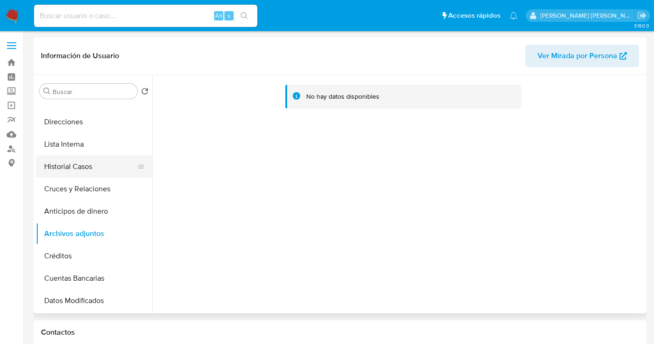
click at [85, 166] on button "Historial Casos" at bounding box center [90, 166] width 109 height 22
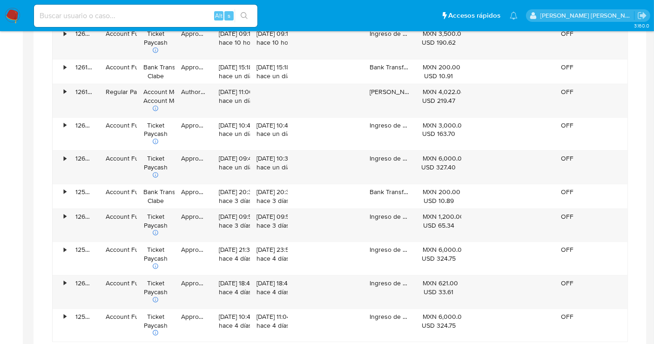
scroll to position [775, 0]
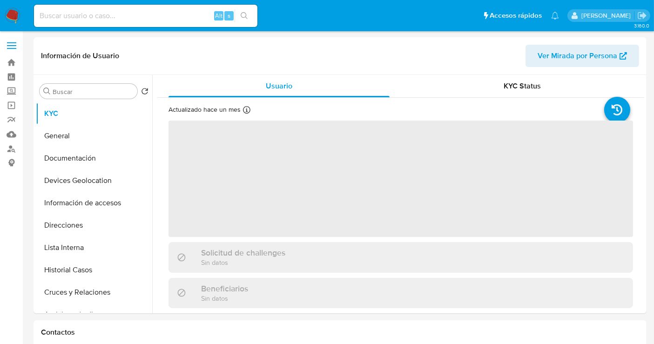
select select "10"
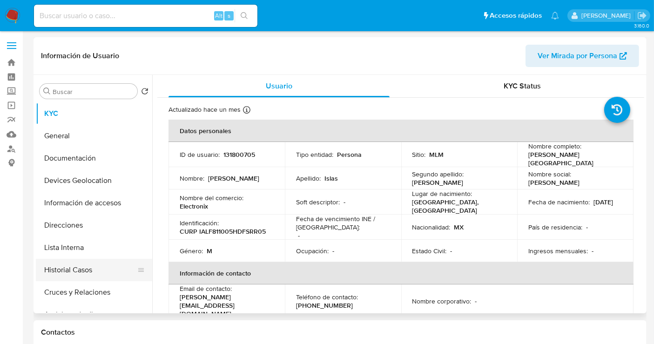
click at [64, 273] on button "Historial Casos" at bounding box center [90, 270] width 109 height 22
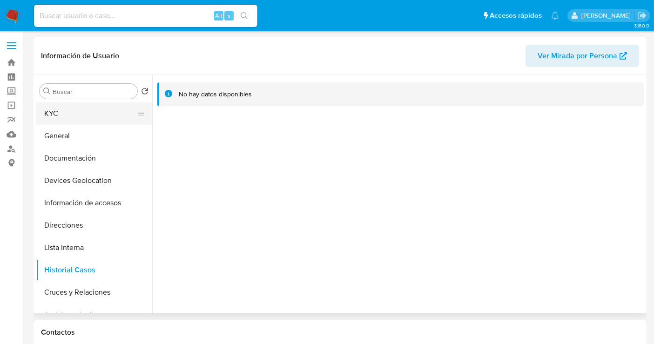
click at [47, 119] on button "KYC" at bounding box center [90, 113] width 109 height 22
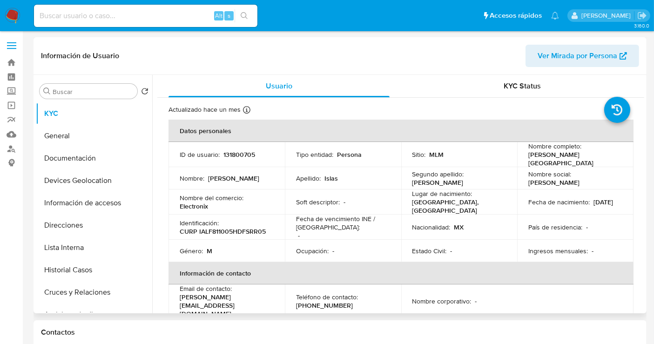
click at [235, 154] on p "131800705" at bounding box center [239, 154] width 32 height 8
click at [239, 155] on p "131800705" at bounding box center [239, 154] width 32 height 8
copy p "131800705"
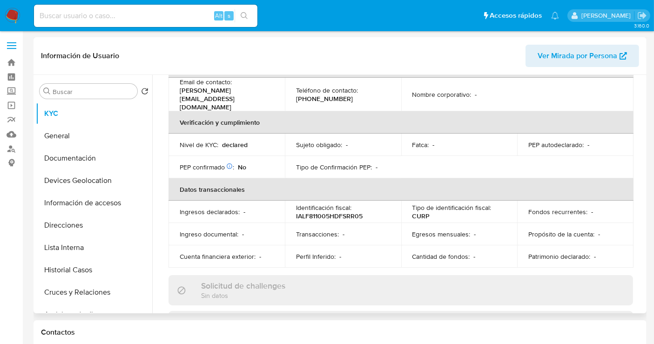
scroll to position [52, 0]
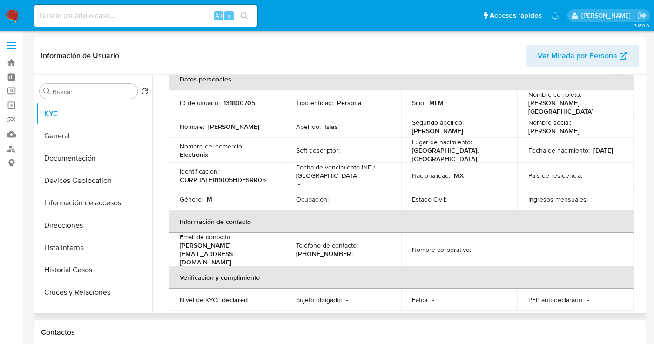
click at [194, 152] on p "Electronix" at bounding box center [194, 154] width 28 height 8
copy p "Electronix"
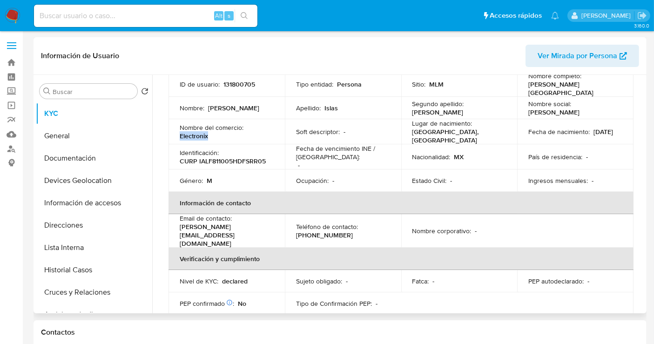
scroll to position [0, 0]
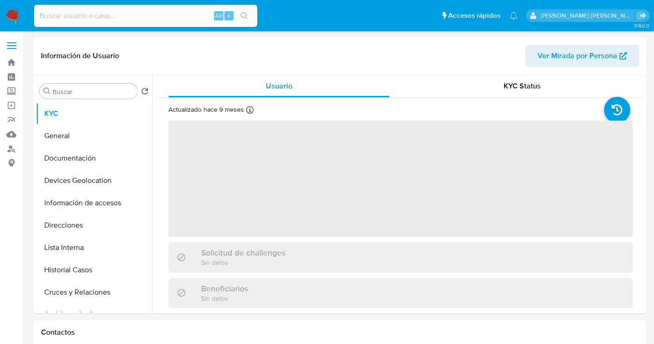
select select "10"
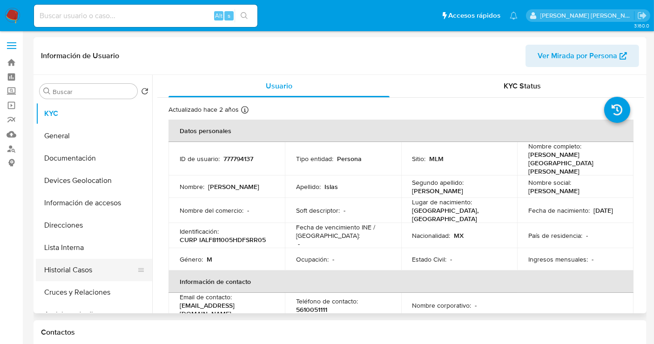
click at [54, 268] on button "Historial Casos" at bounding box center [90, 270] width 109 height 22
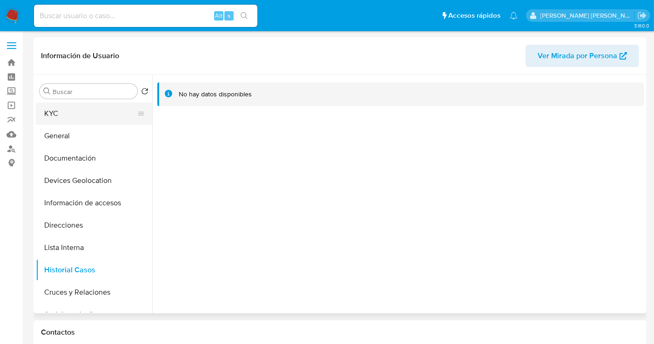
click at [54, 116] on button "KYC" at bounding box center [90, 113] width 109 height 22
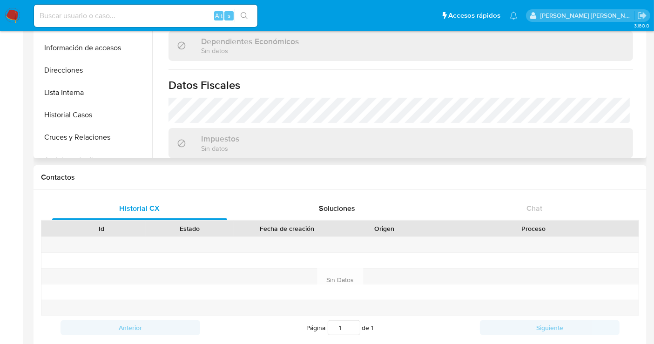
scroll to position [587, 0]
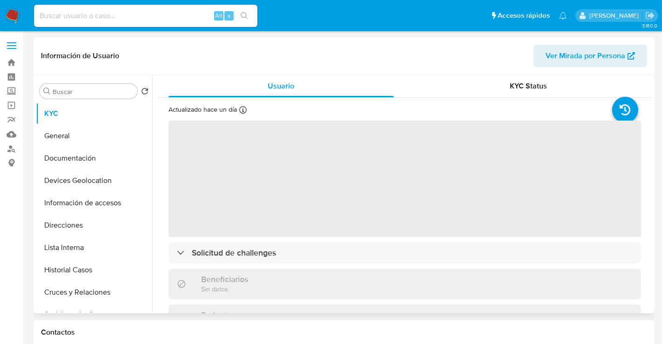
select select "10"
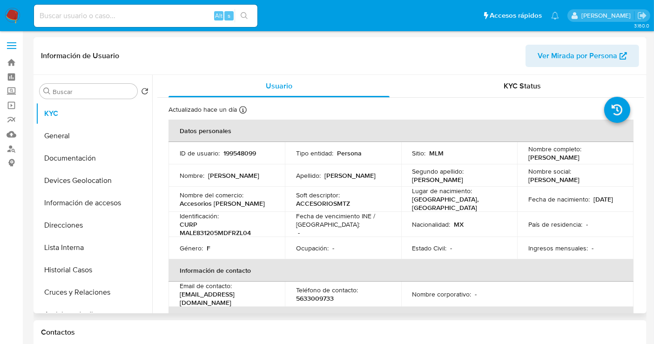
click at [226, 152] on p "199548099" at bounding box center [239, 153] width 33 height 8
copy p "199548099"
drag, startPoint x: 231, startPoint y: 200, endPoint x: 179, endPoint y: 203, distance: 52.2
click at [179, 203] on td "Nombre del comercio : Accesorios [PERSON_NAME]" at bounding box center [226, 199] width 116 height 25
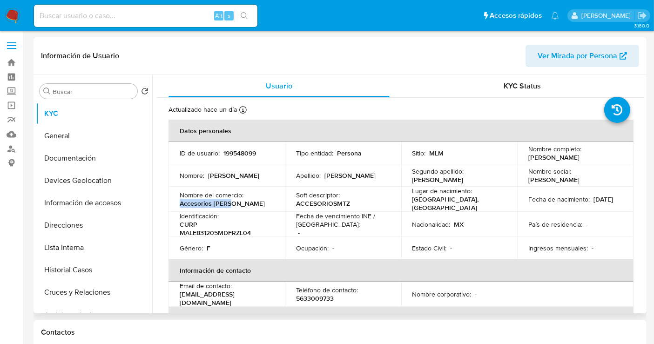
copy p "Accesorios [PERSON_NAME]"
click at [65, 273] on button "Historial Casos" at bounding box center [90, 270] width 109 height 22
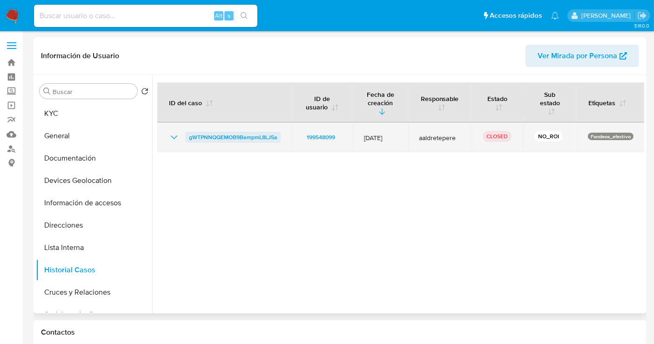
click at [213, 140] on span "gWTPNNQQEMOB9BempmL8LJ5a" at bounding box center [233, 137] width 88 height 11
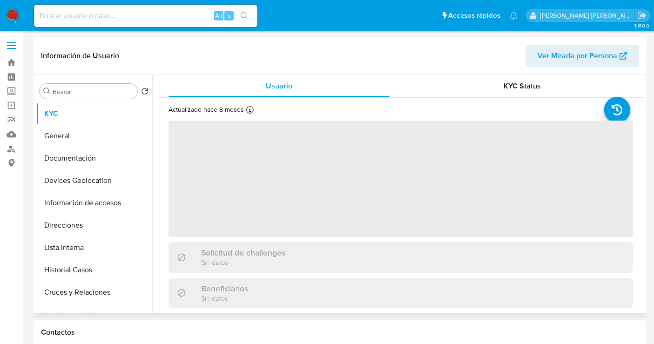
select select "10"
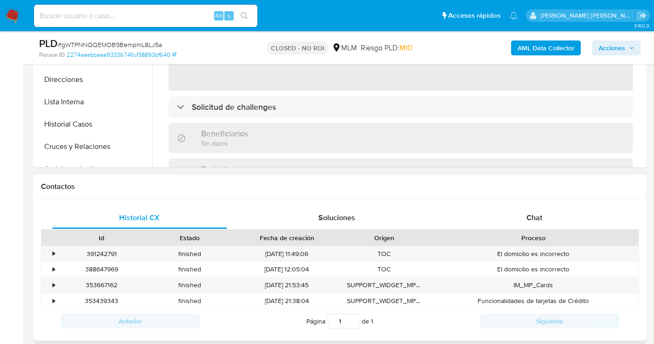
select select "10"
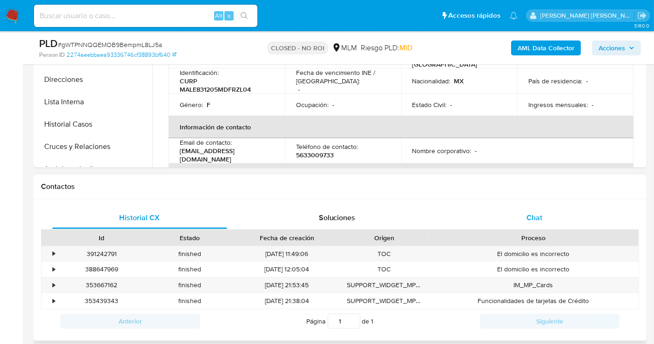
click at [536, 219] on span "Chat" at bounding box center [534, 217] width 16 height 11
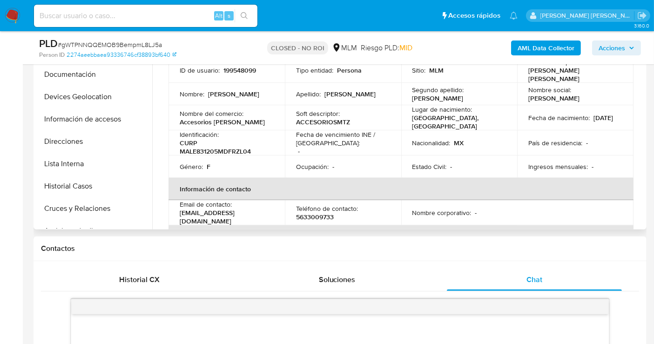
scroll to position [155, 0]
